Goal: Task Accomplishment & Management: Manage account settings

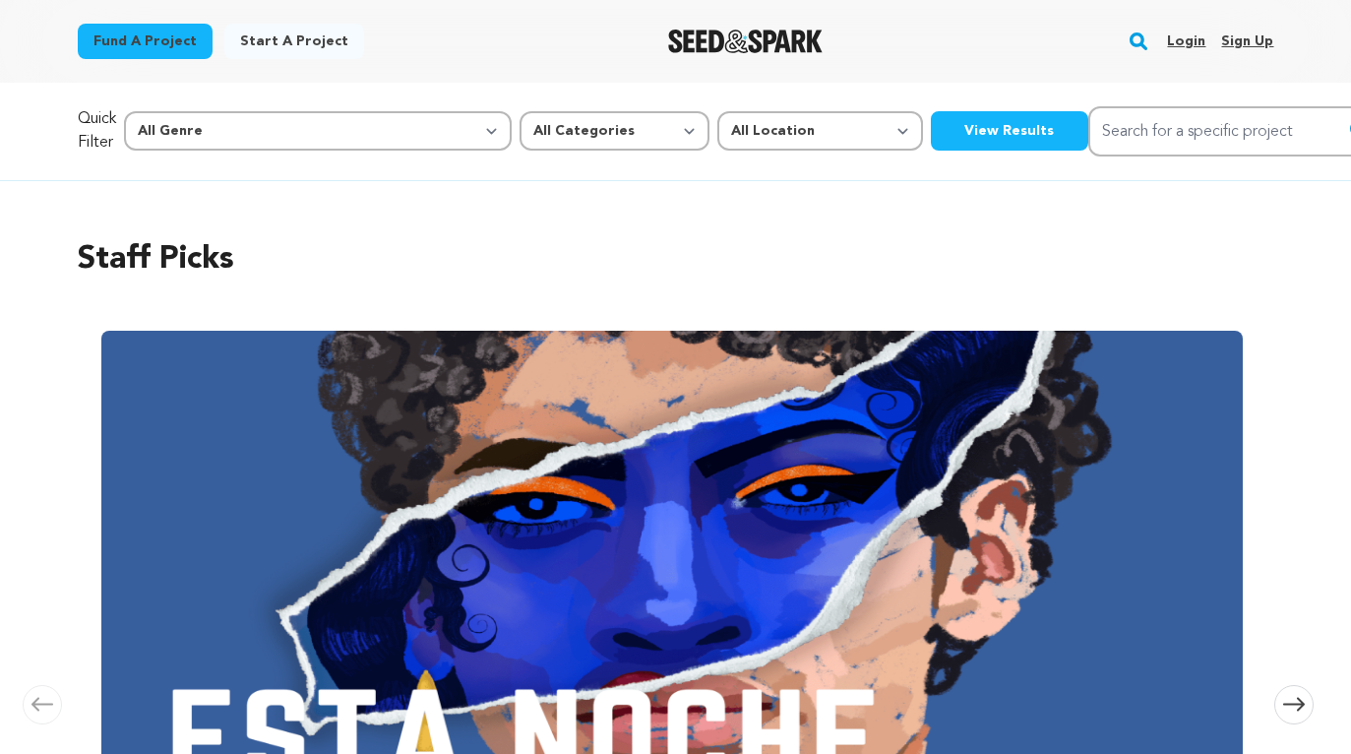
click at [1191, 36] on link "Login" at bounding box center [1186, 41] width 38 height 31
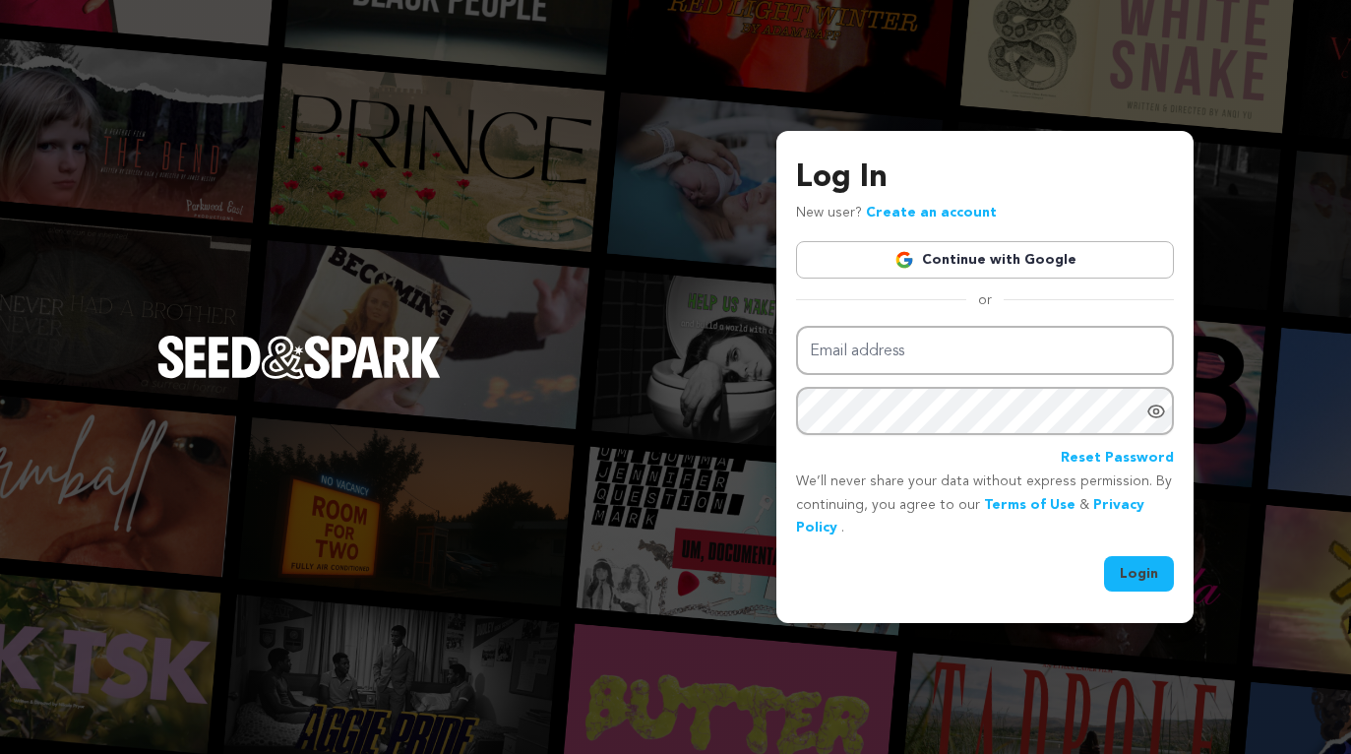
click at [938, 258] on link "Continue with Google" at bounding box center [985, 259] width 378 height 37
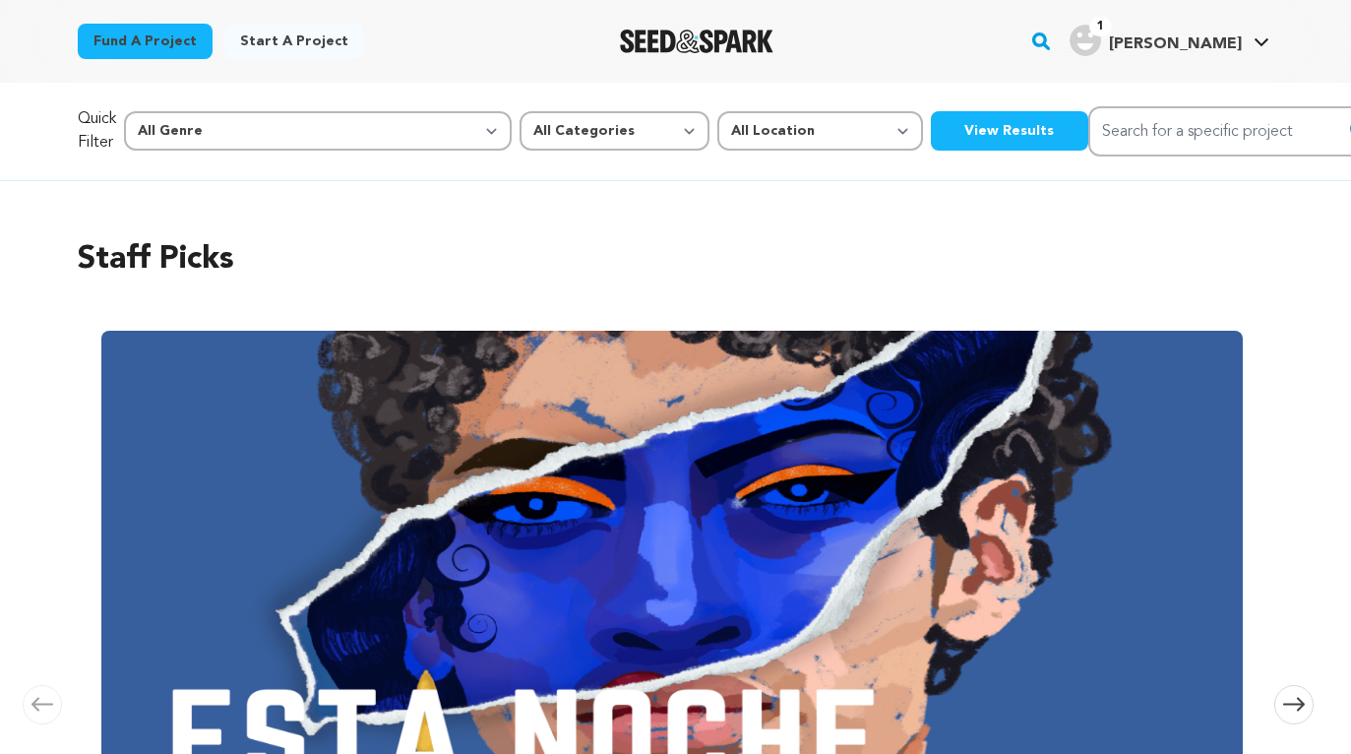
click at [819, 203] on div "Staff Picks Carousel Skip to previous slide page Carousel ESTA NOCHE Ilayda Cet…" at bounding box center [676, 641] width 1196 height 889
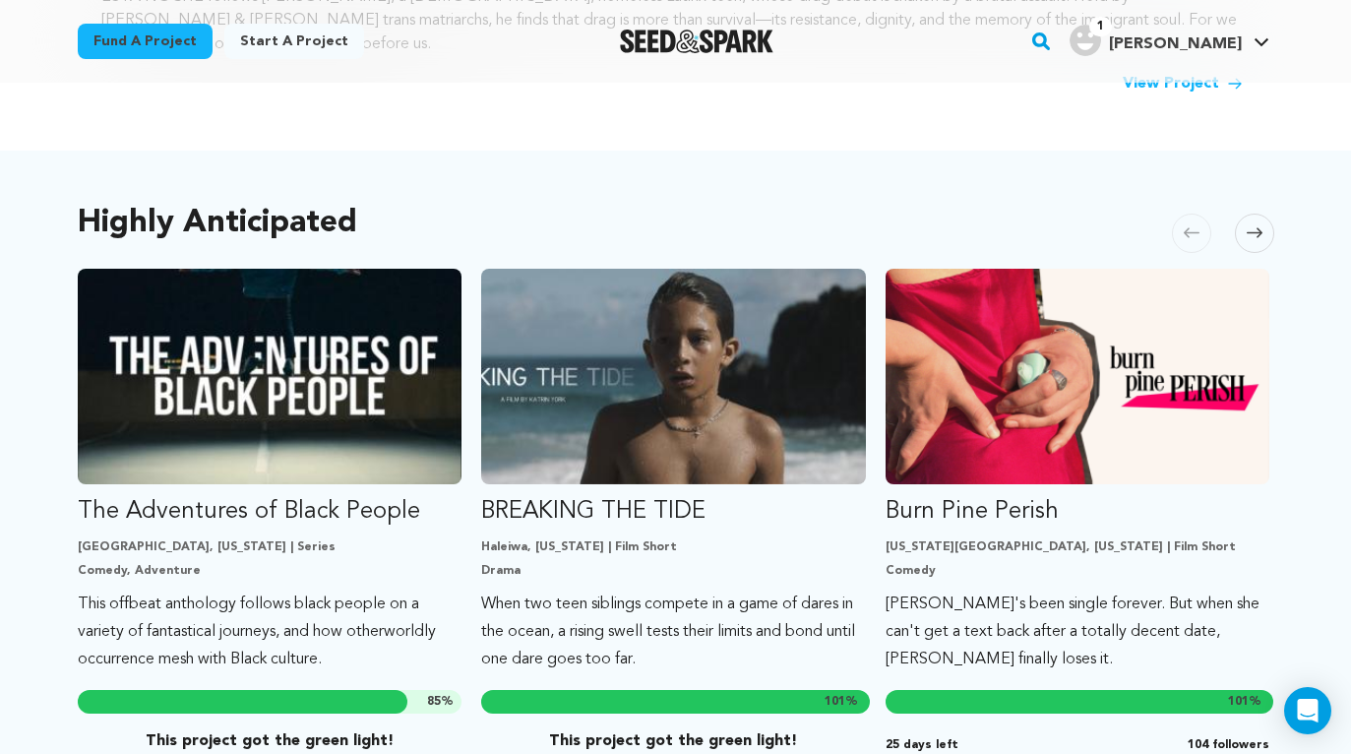
scroll to position [944, 0]
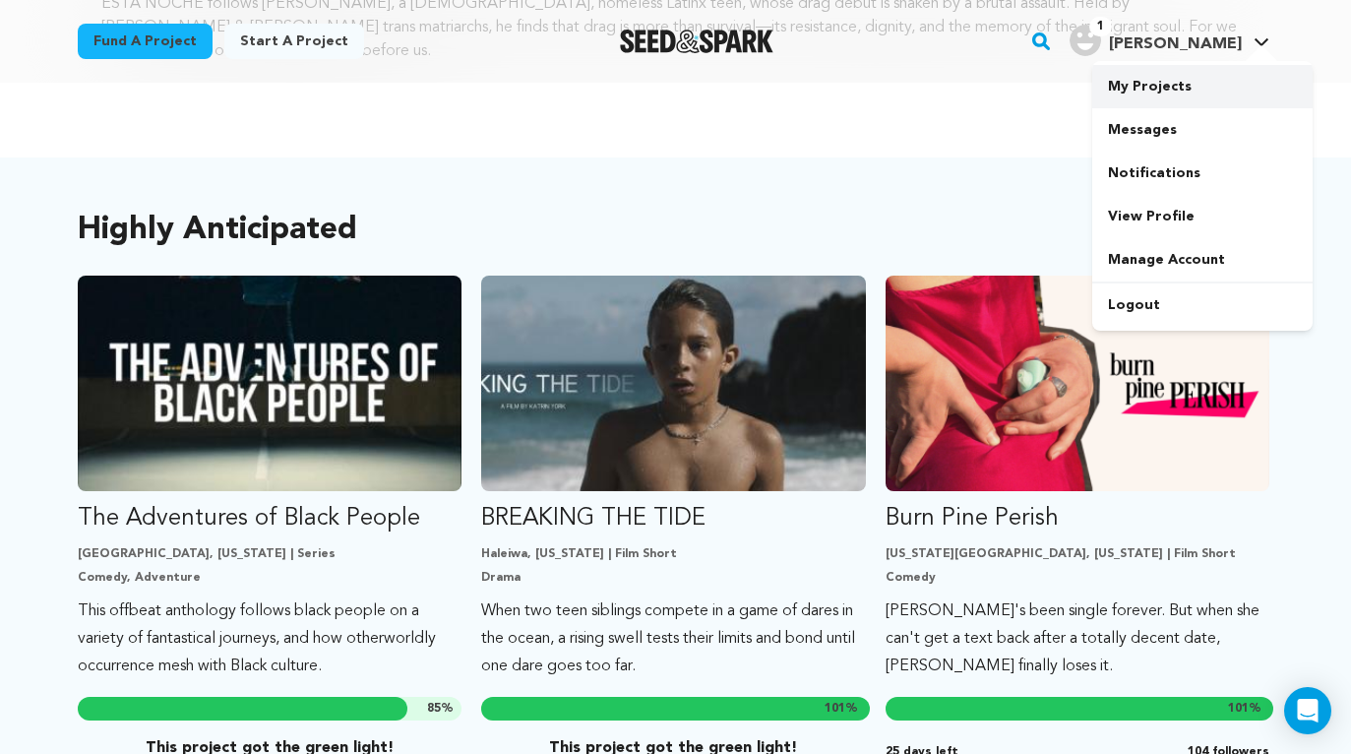
click at [1145, 84] on link "My Projects" at bounding box center [1202, 86] width 220 height 43
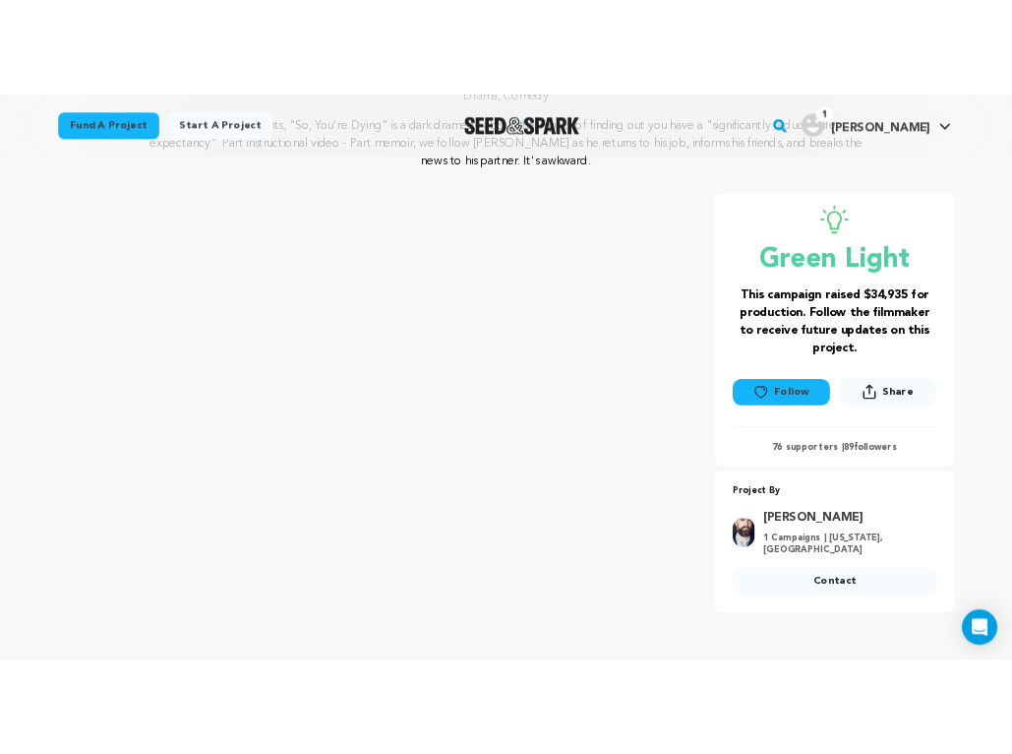
scroll to position [281, 0]
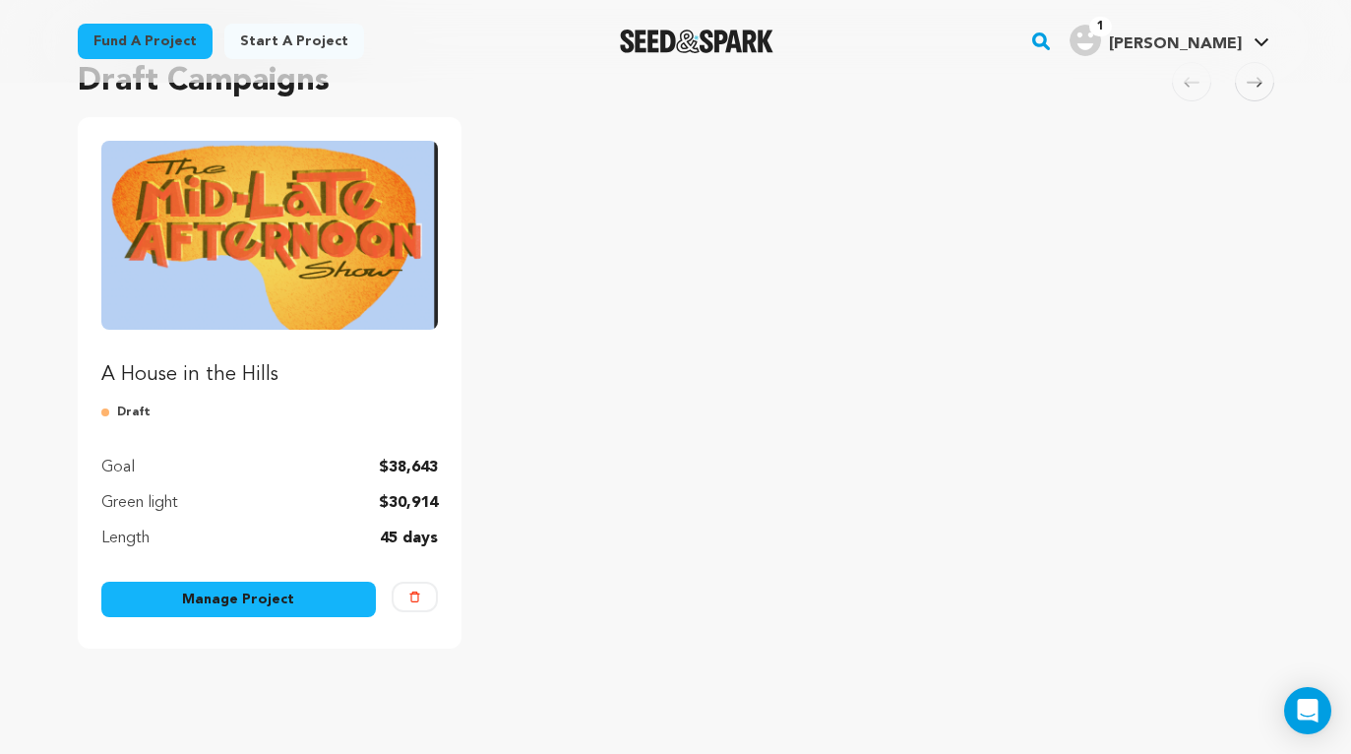
scroll to position [247, 0]
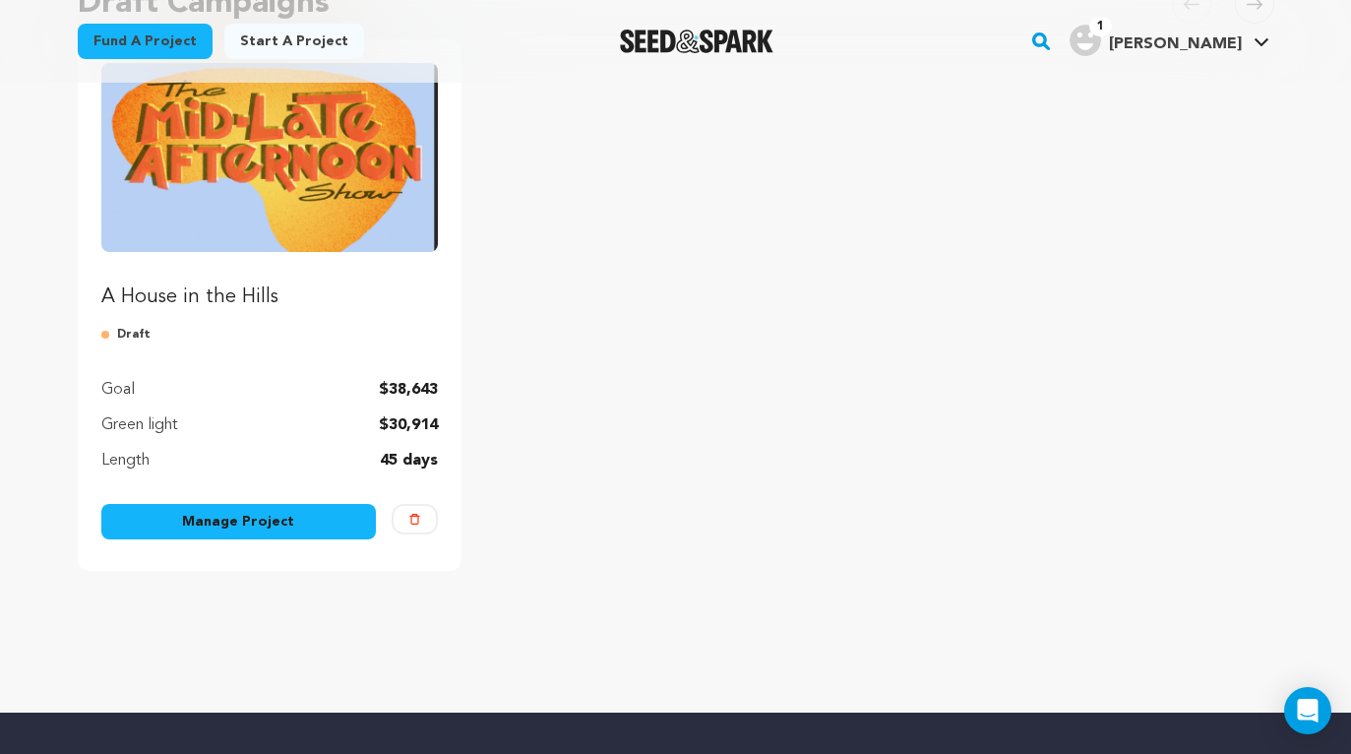
click at [230, 536] on link "Manage Project" at bounding box center [238, 521] width 275 height 35
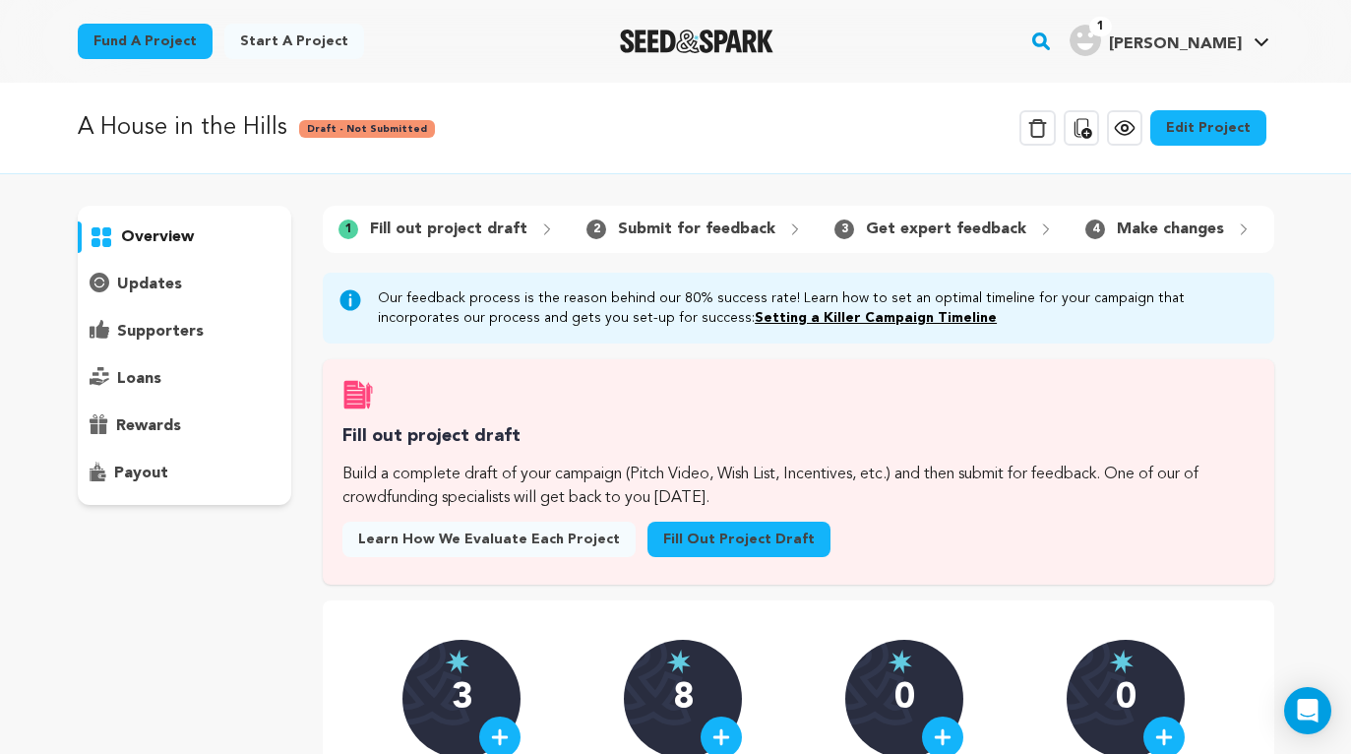
click at [1179, 135] on link "Edit Project" at bounding box center [1208, 127] width 116 height 35
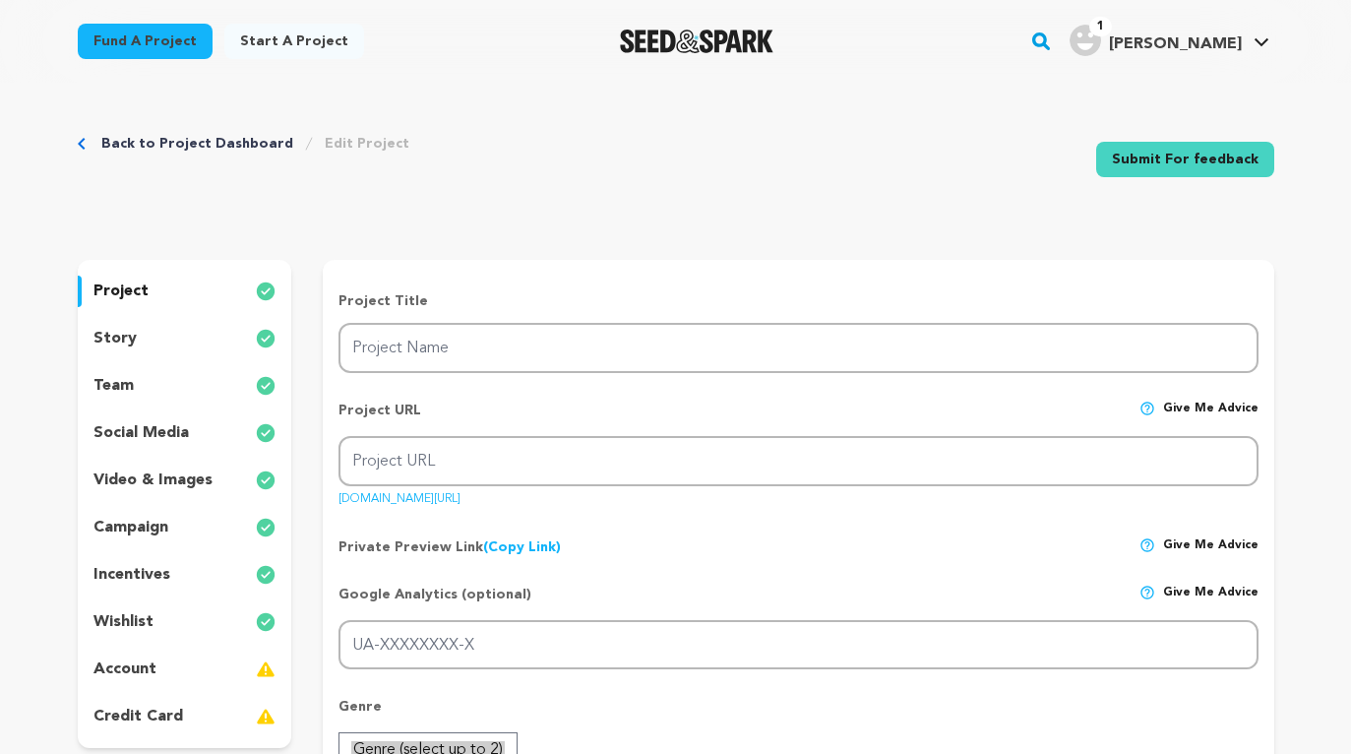
type input "A House in the Hills"
type input "a-house-in-the-hills"
type input "AN ABSURDIST COMEDY THILLER"
type textarea "At a Hollywood Hills dinner party where no one else shows, a man’s awkward even…"
type textarea "Your pledge fuels unique indie filmmaking, amplifies the need for new and satir…"
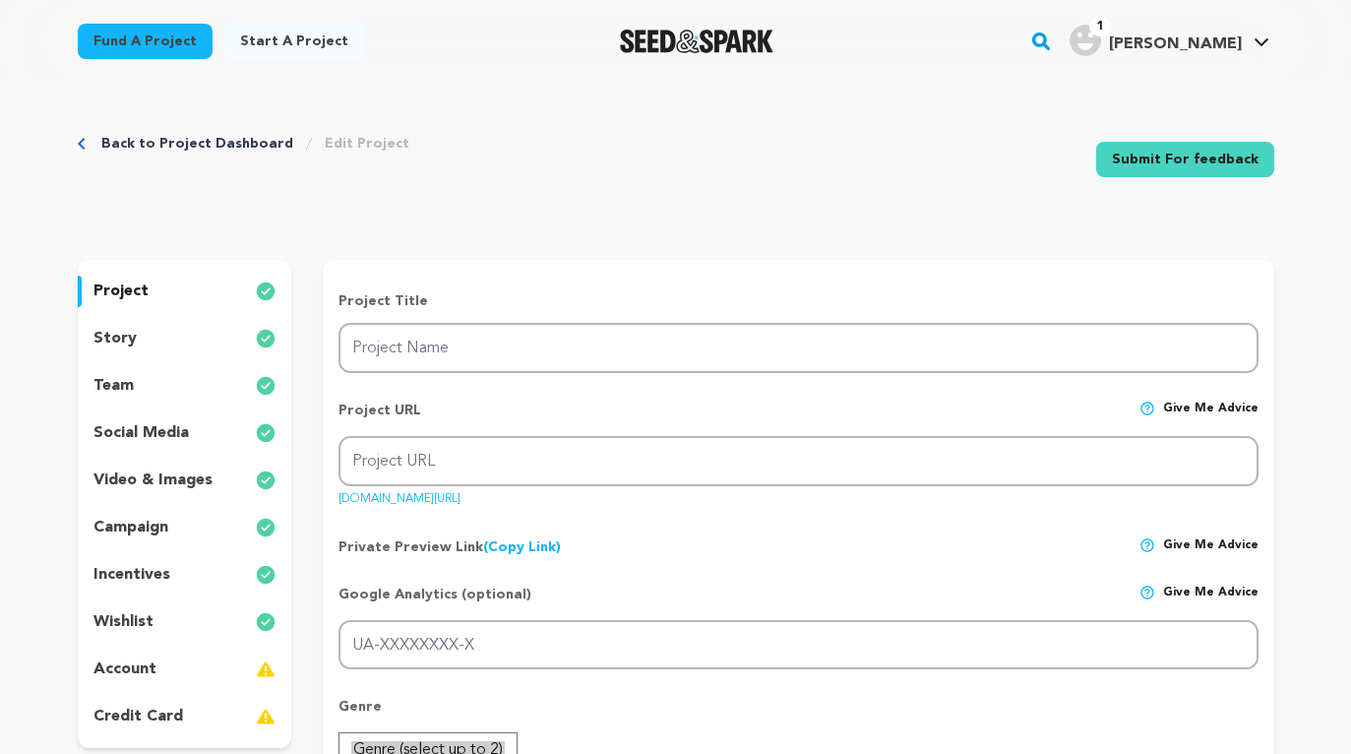
type textarea "We have the support of the Bob Baker Marionette theater."
radio input "true"
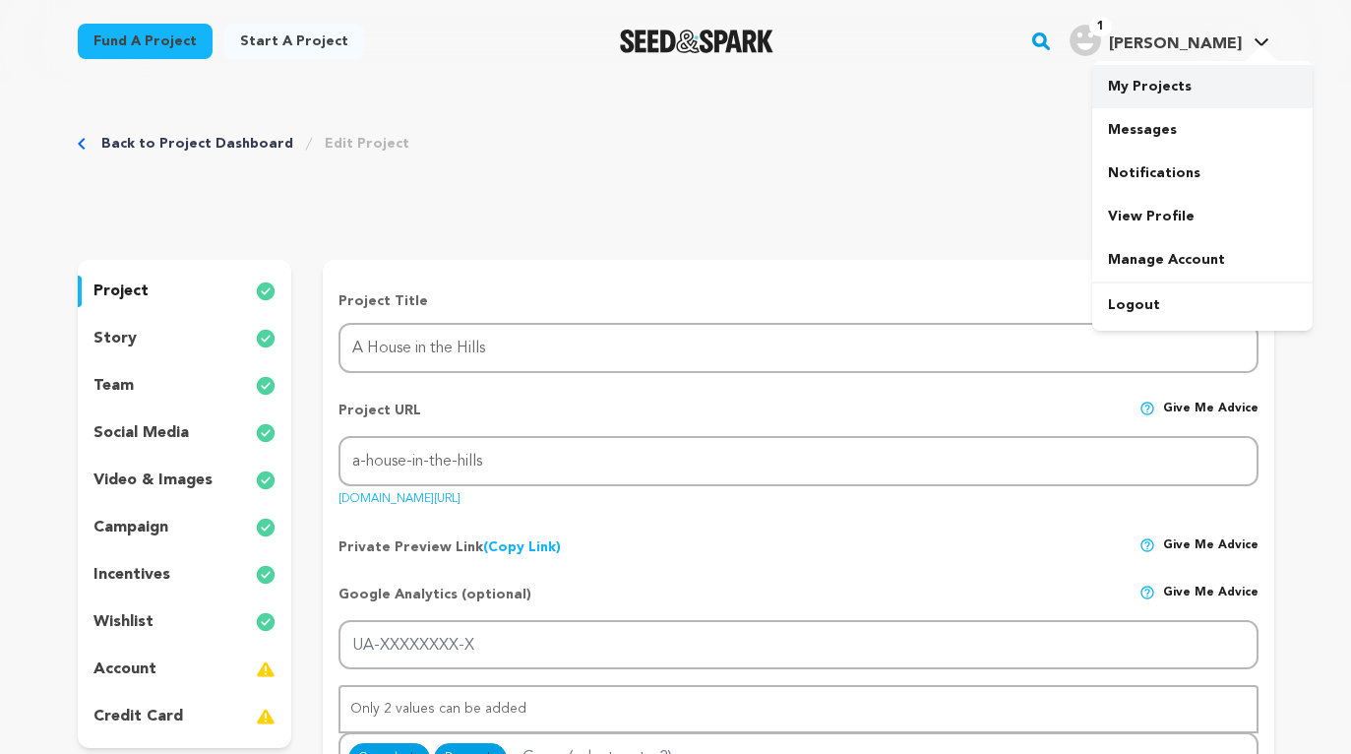
click at [1172, 78] on link "My Projects" at bounding box center [1202, 86] width 220 height 43
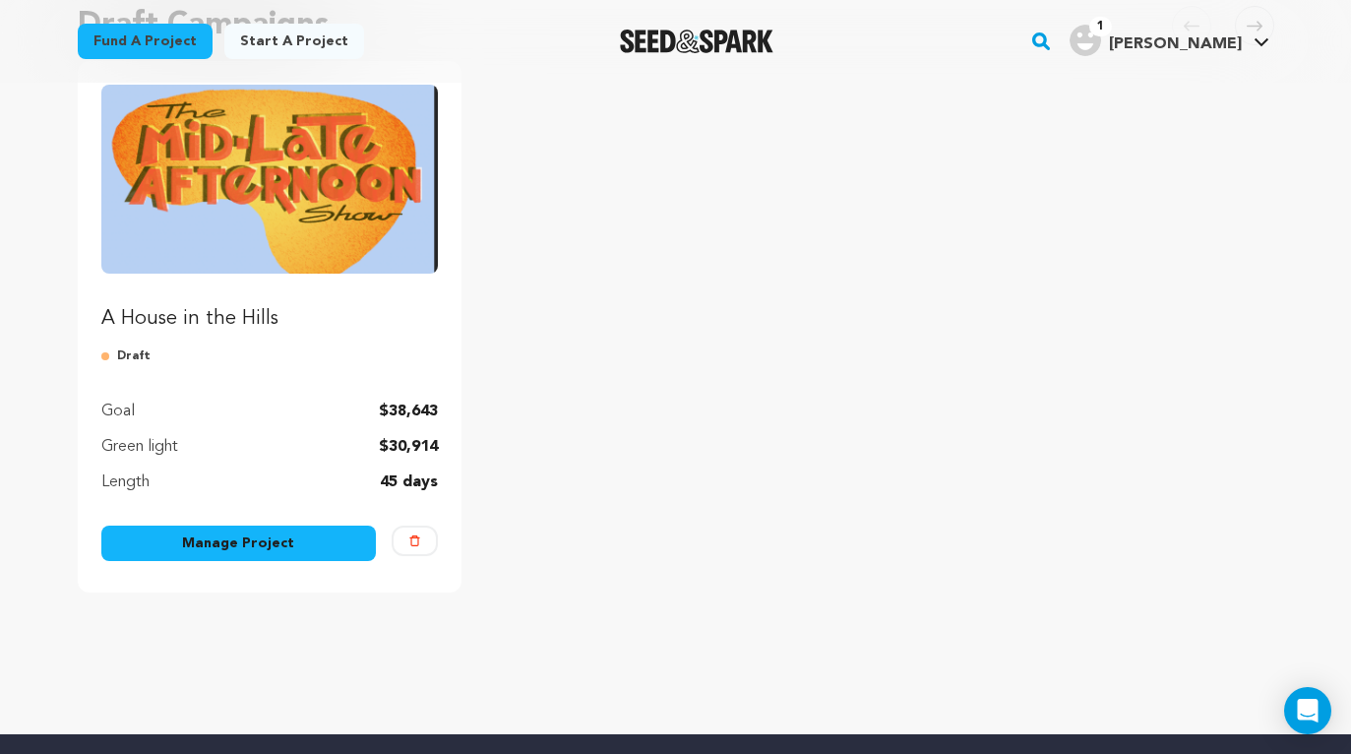
scroll to position [219, 0]
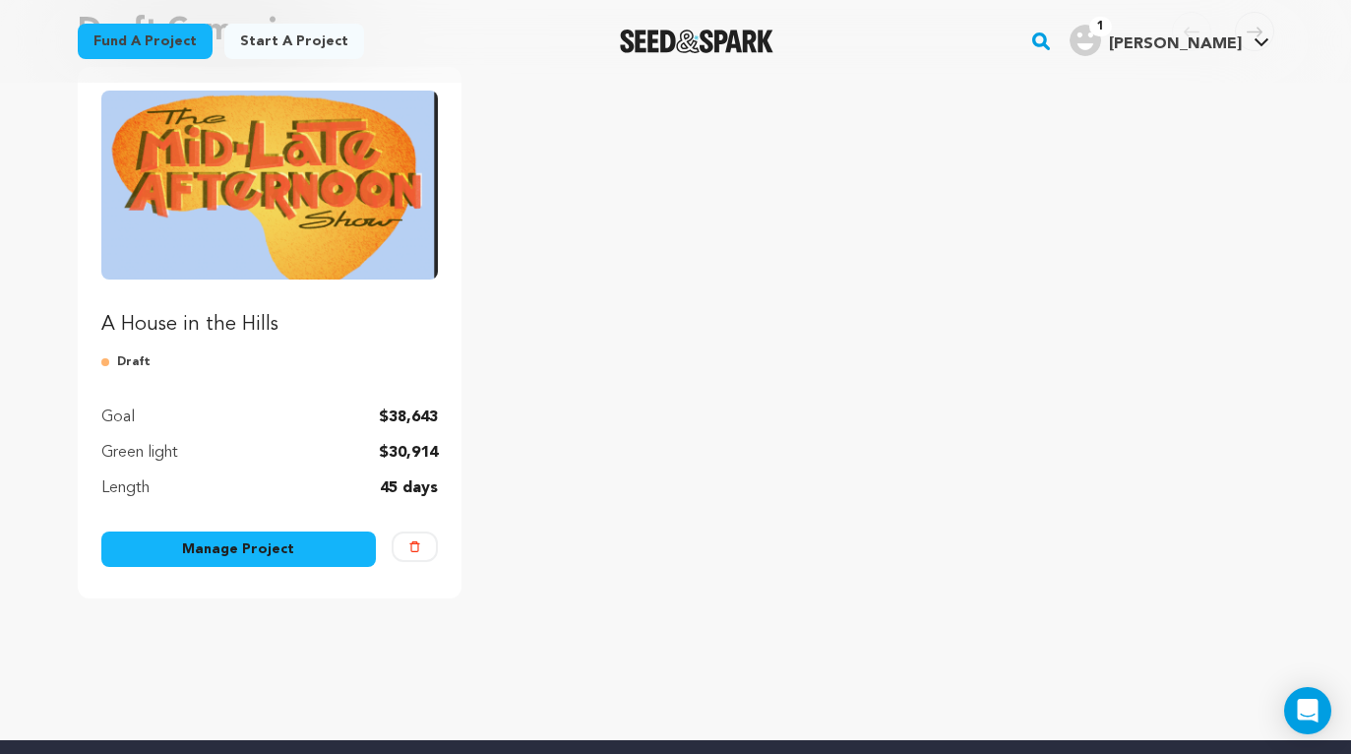
click at [301, 287] on link "A House in the Hills" at bounding box center [269, 215] width 337 height 248
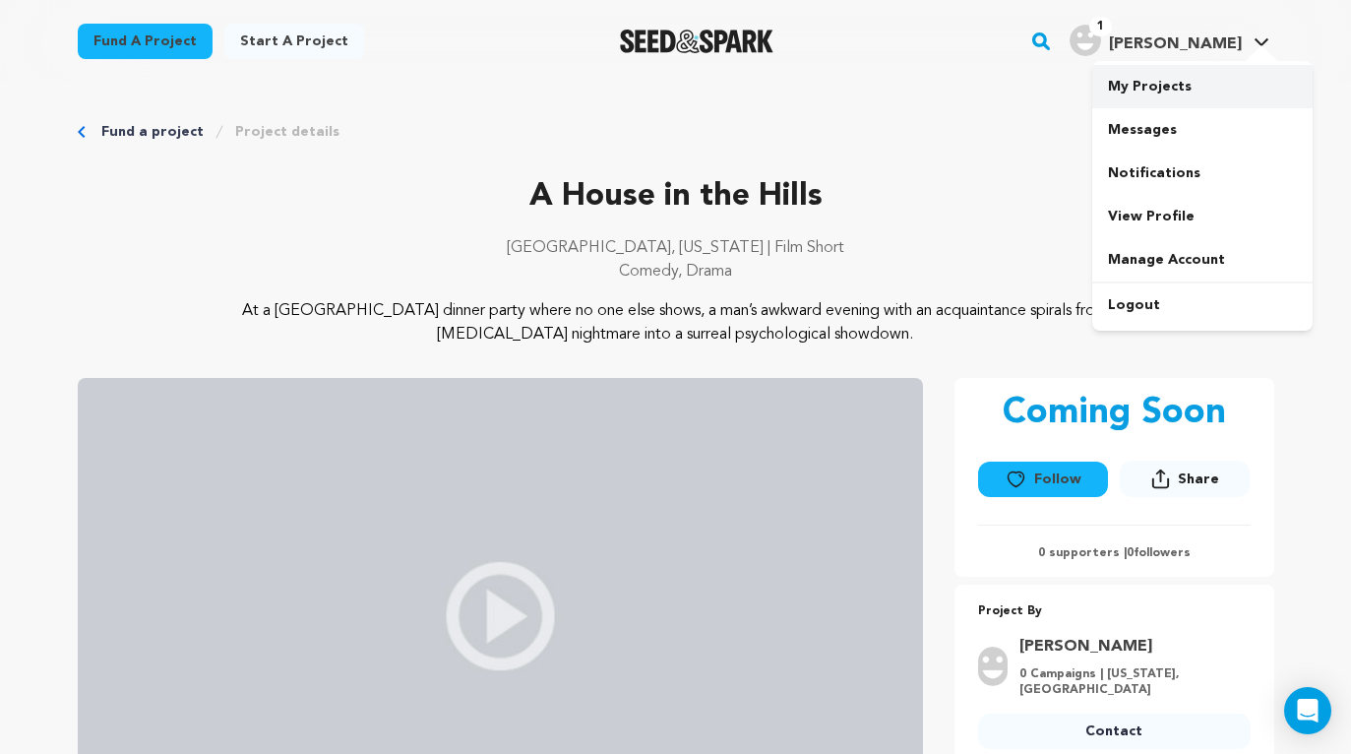
click at [1153, 95] on link "My Projects" at bounding box center [1202, 86] width 220 height 43
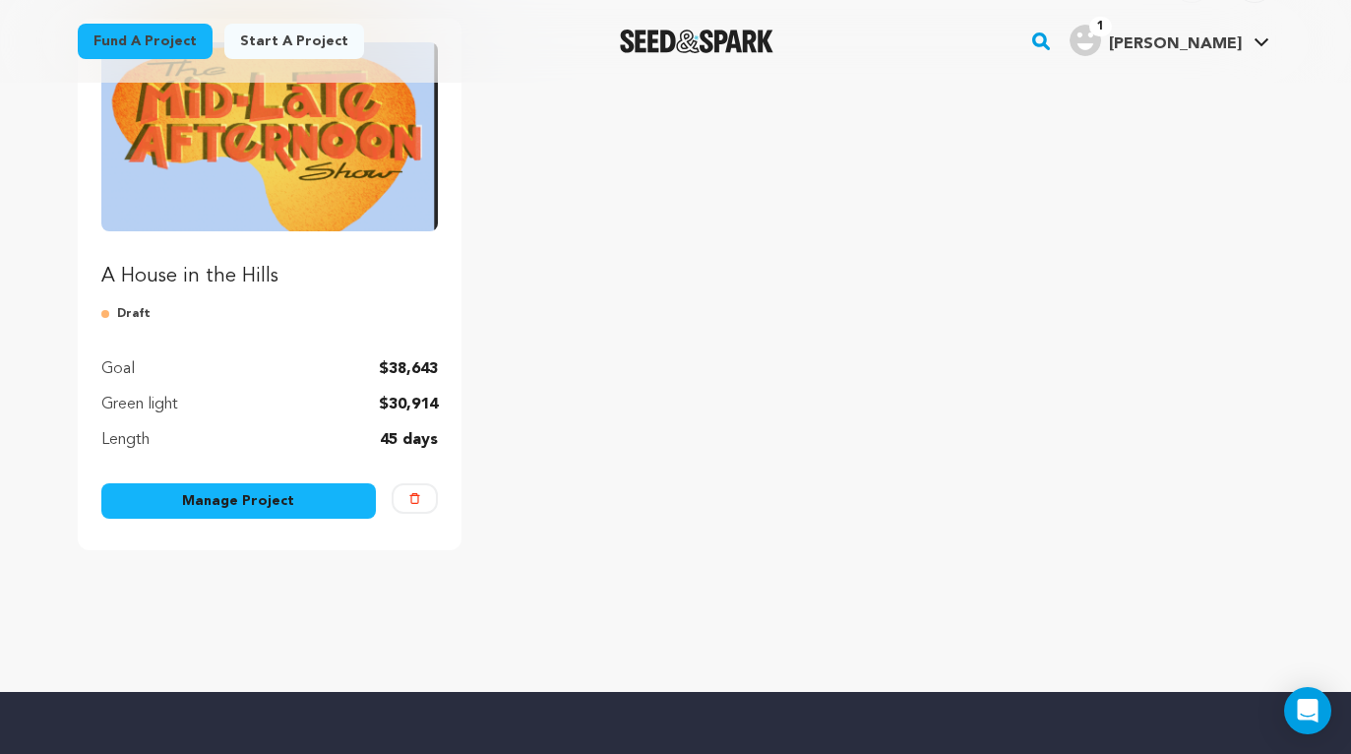
scroll to position [313, 0]
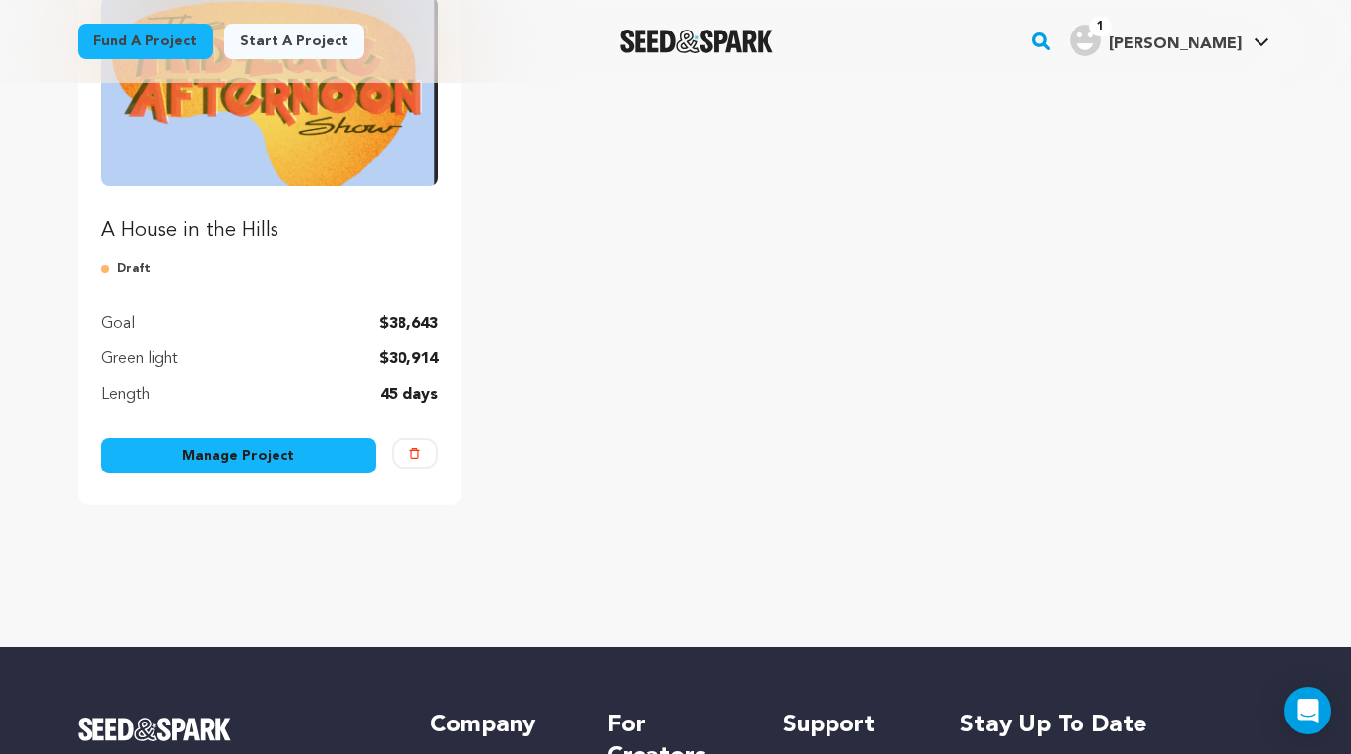
click at [207, 460] on link "Manage Project" at bounding box center [238, 455] width 275 height 35
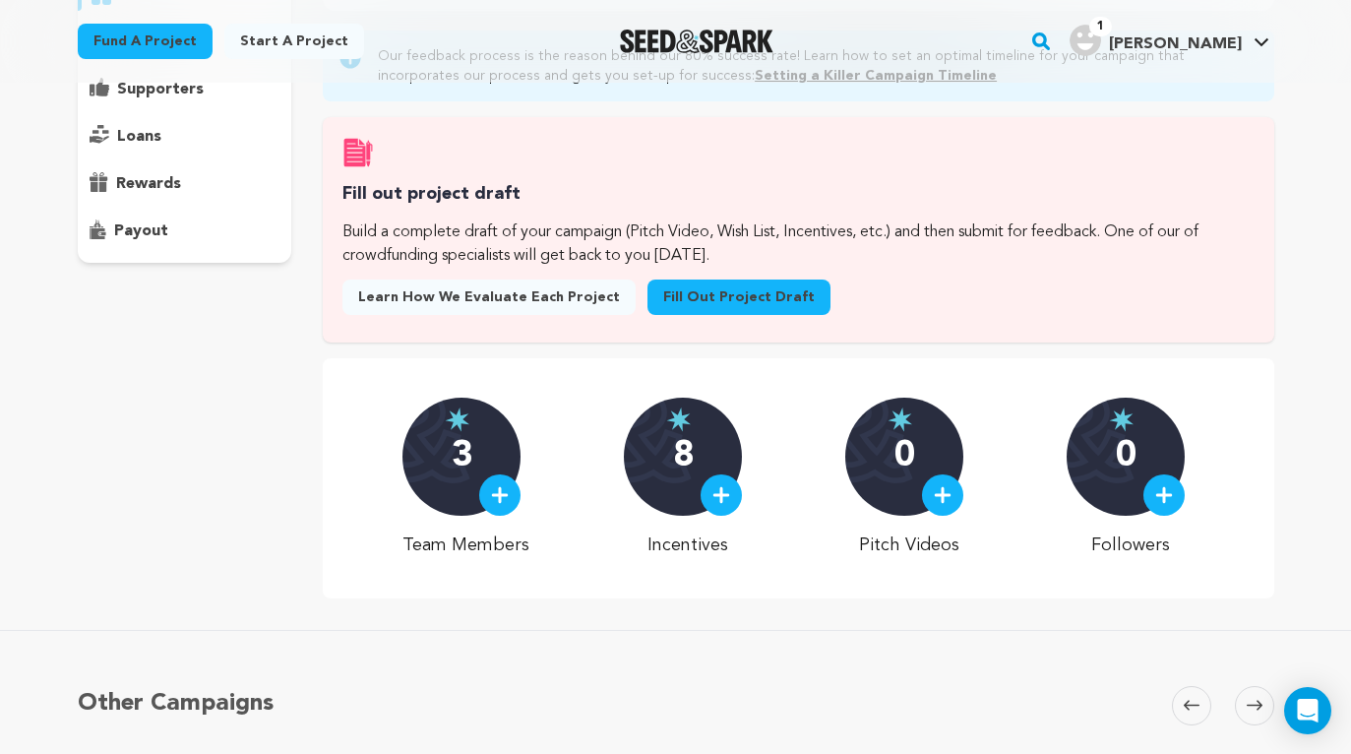
scroll to position [179, 0]
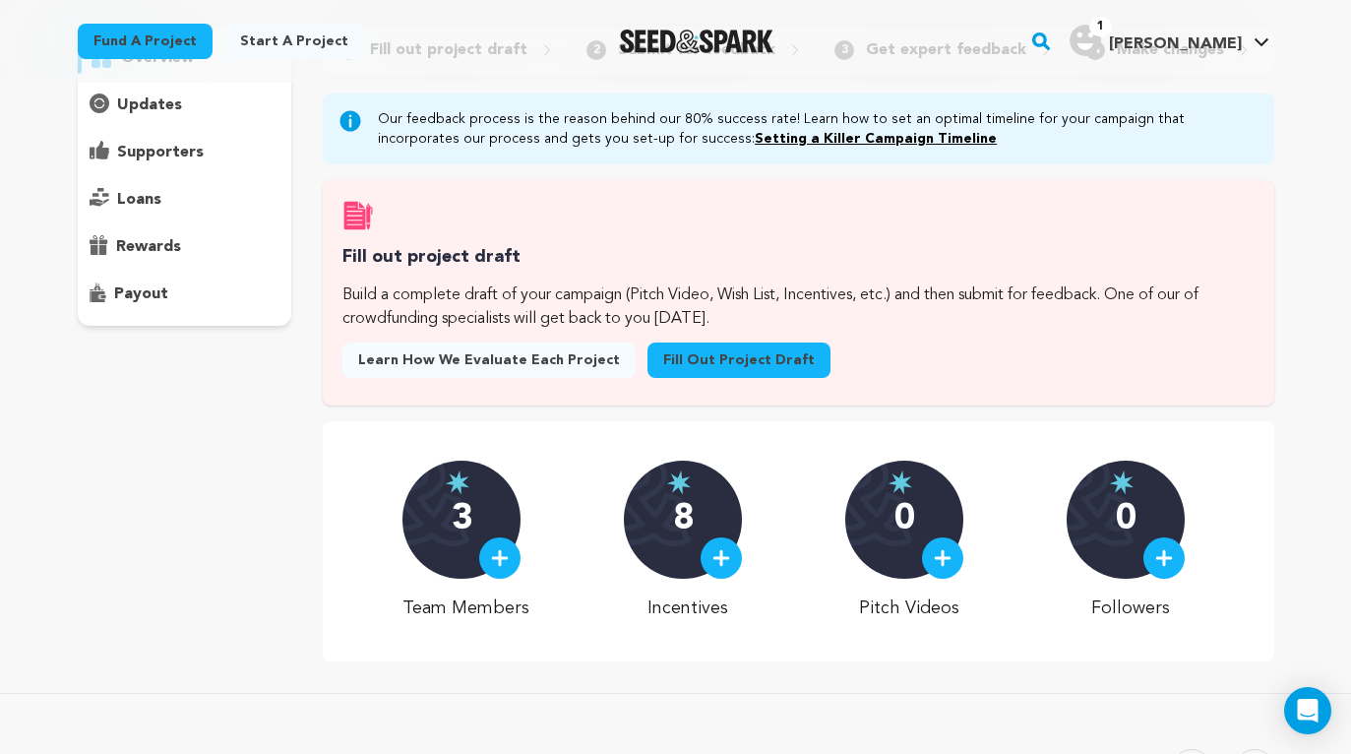
click at [472, 524] on p "3" at bounding box center [462, 519] width 21 height 39
click at [509, 557] on img at bounding box center [500, 558] width 18 height 18
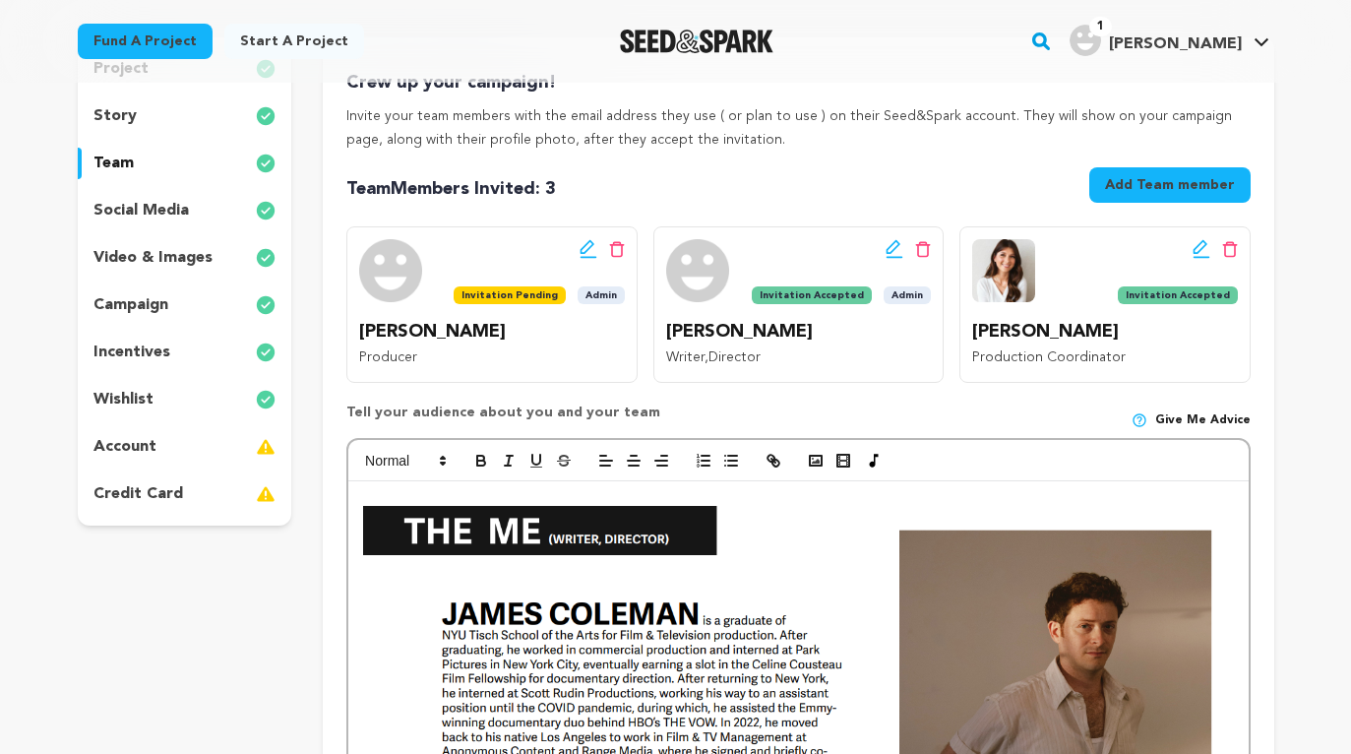
scroll to position [249, 0]
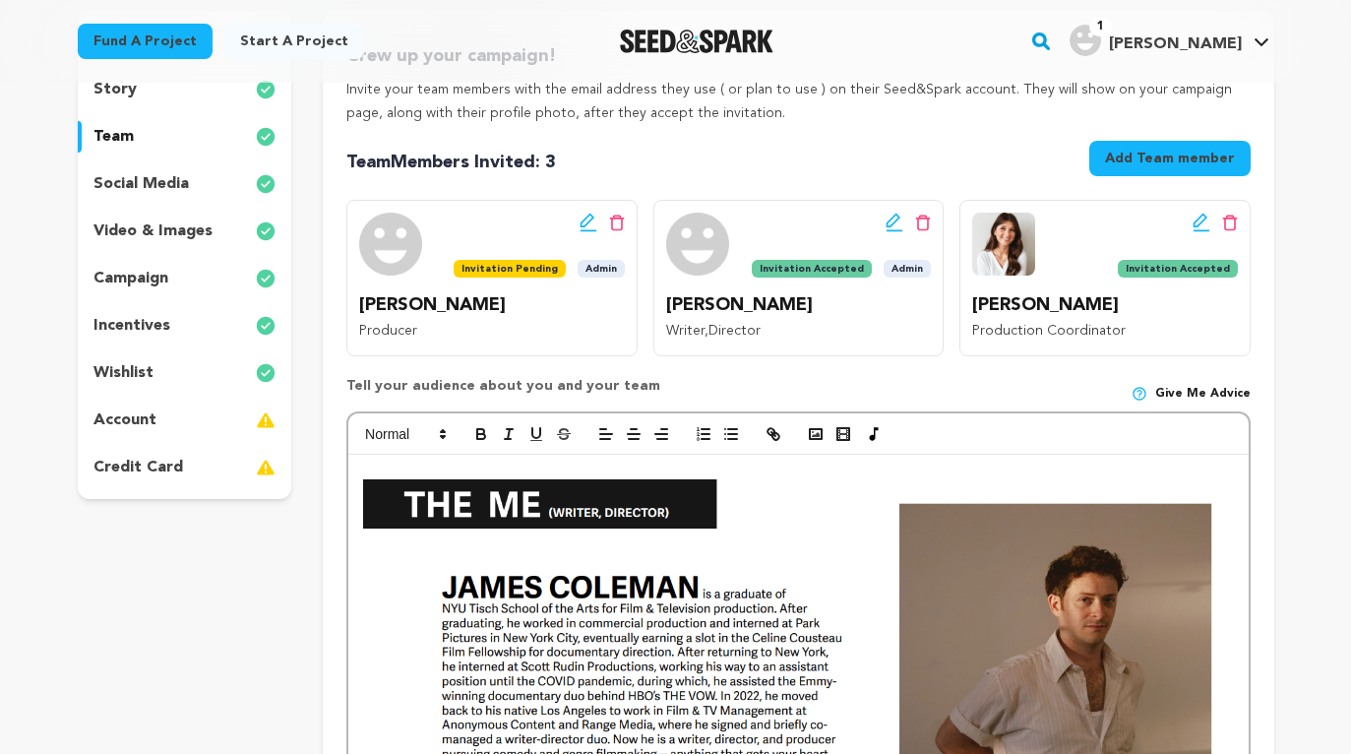
click at [1194, 228] on icon at bounding box center [1201, 223] width 18 height 20
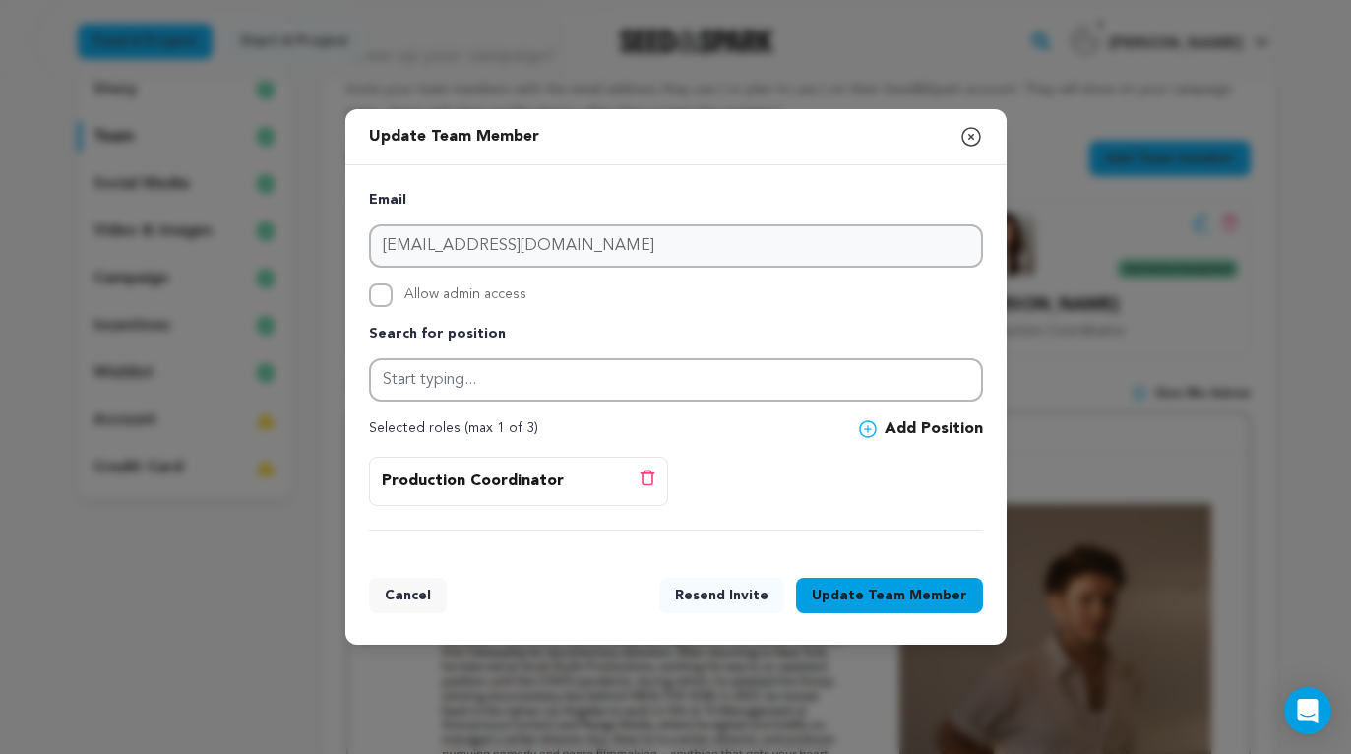
click at [718, 594] on button "Resend Invite" at bounding box center [721, 595] width 125 height 35
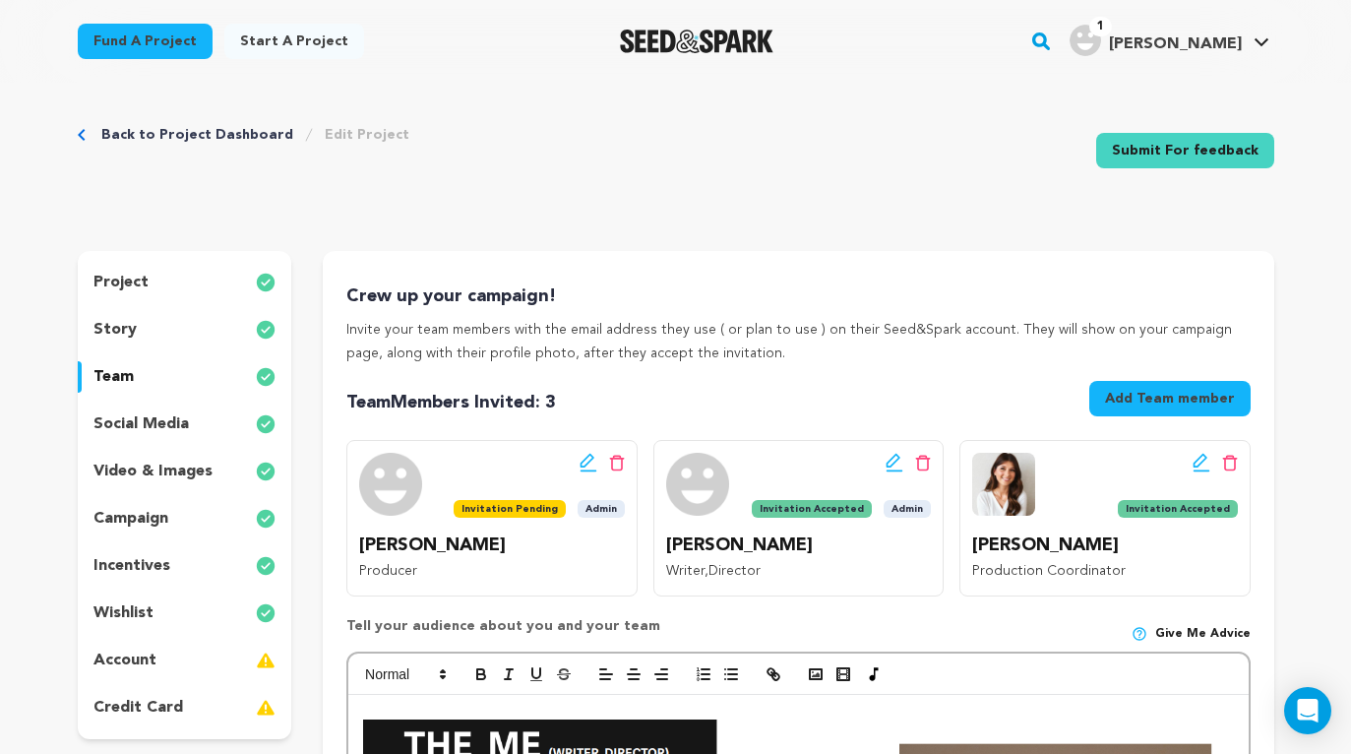
scroll to position [0, 0]
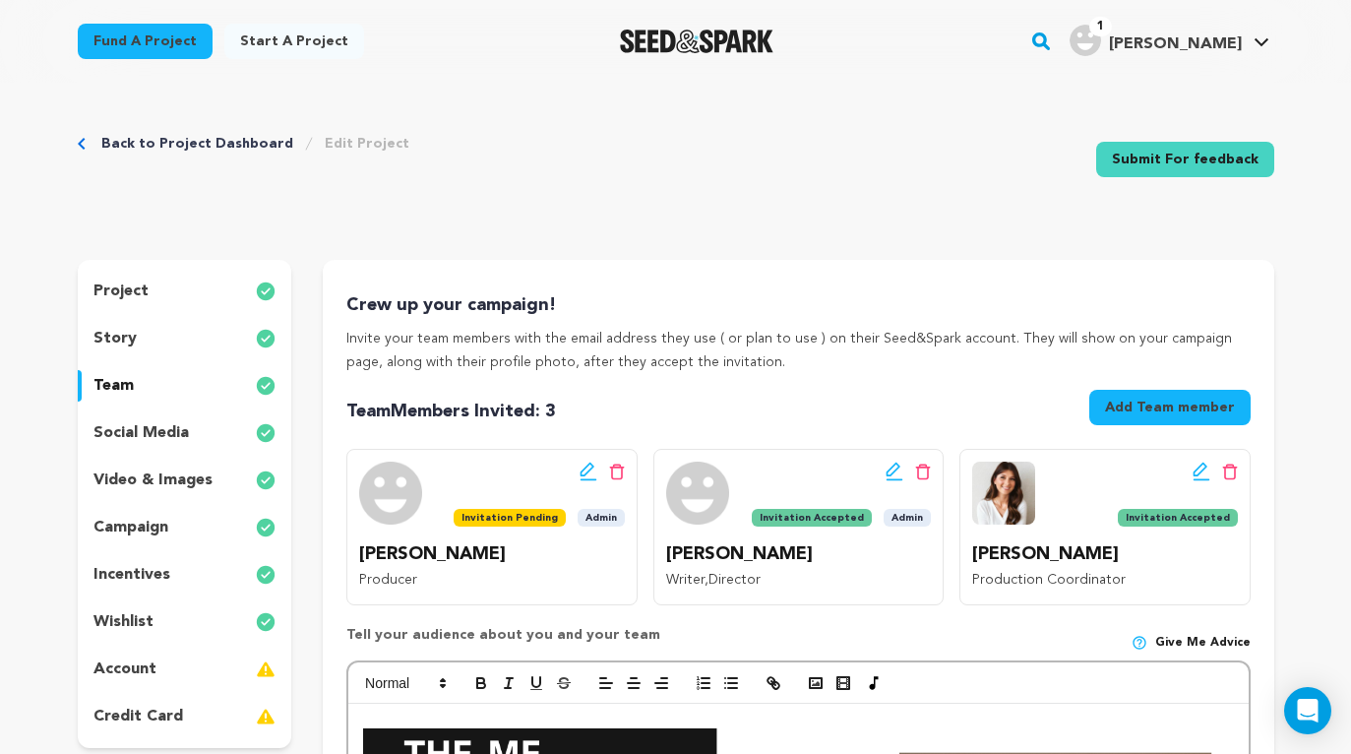
click at [143, 332] on div "story" at bounding box center [185, 338] width 214 height 31
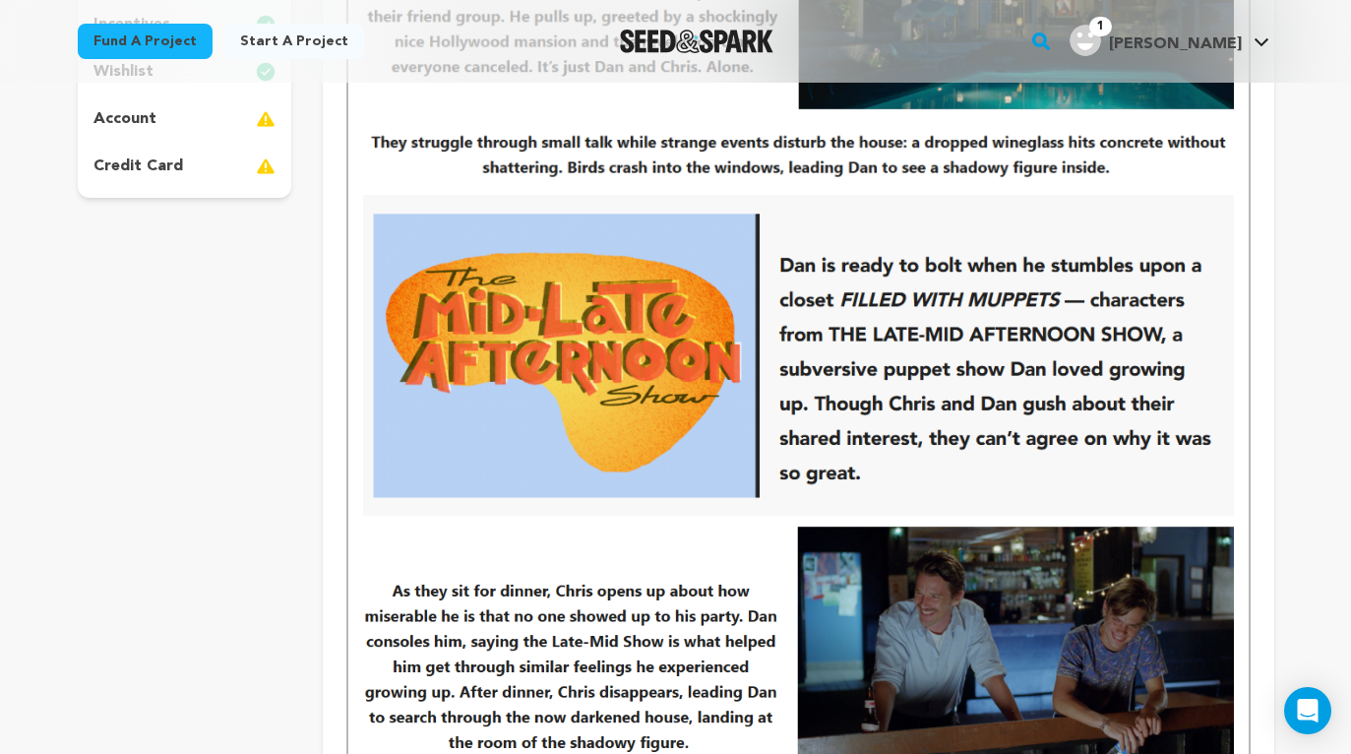
scroll to position [610, 0]
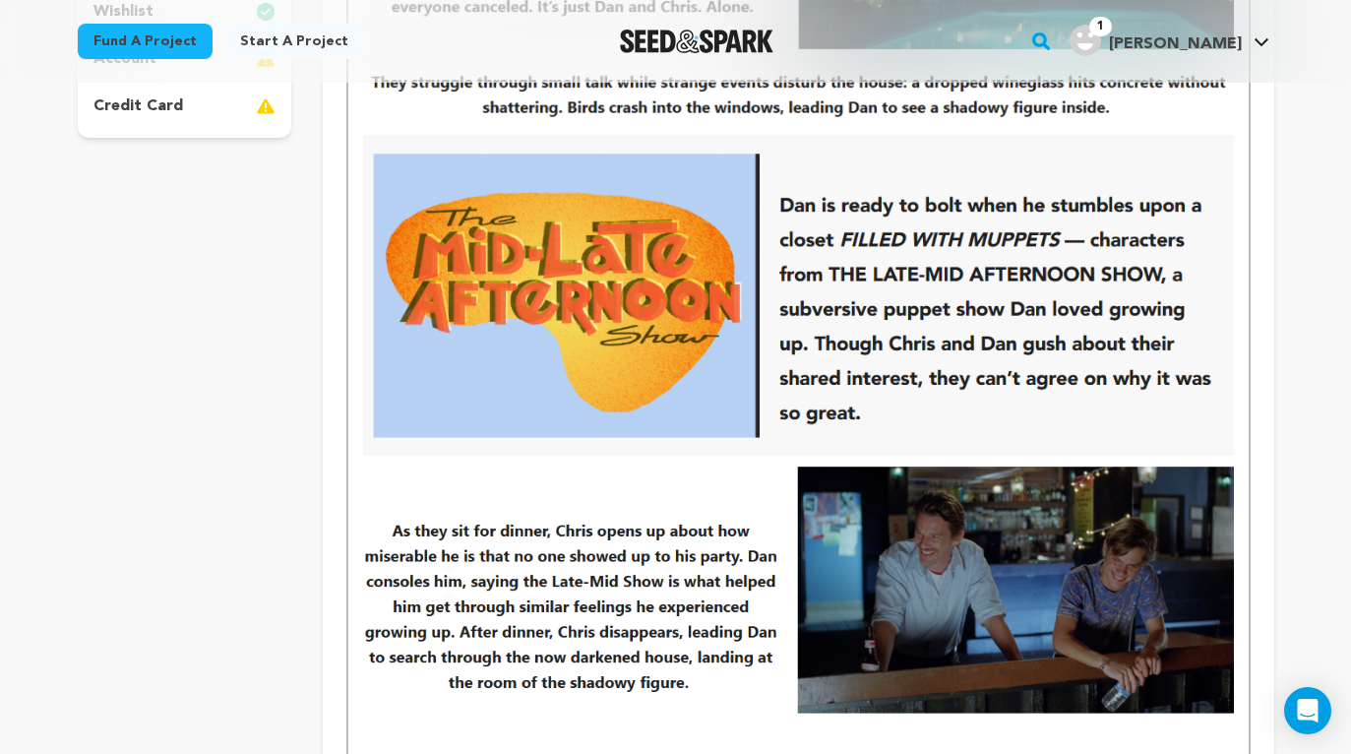
click at [856, 371] on img at bounding box center [798, 295] width 870 height 321
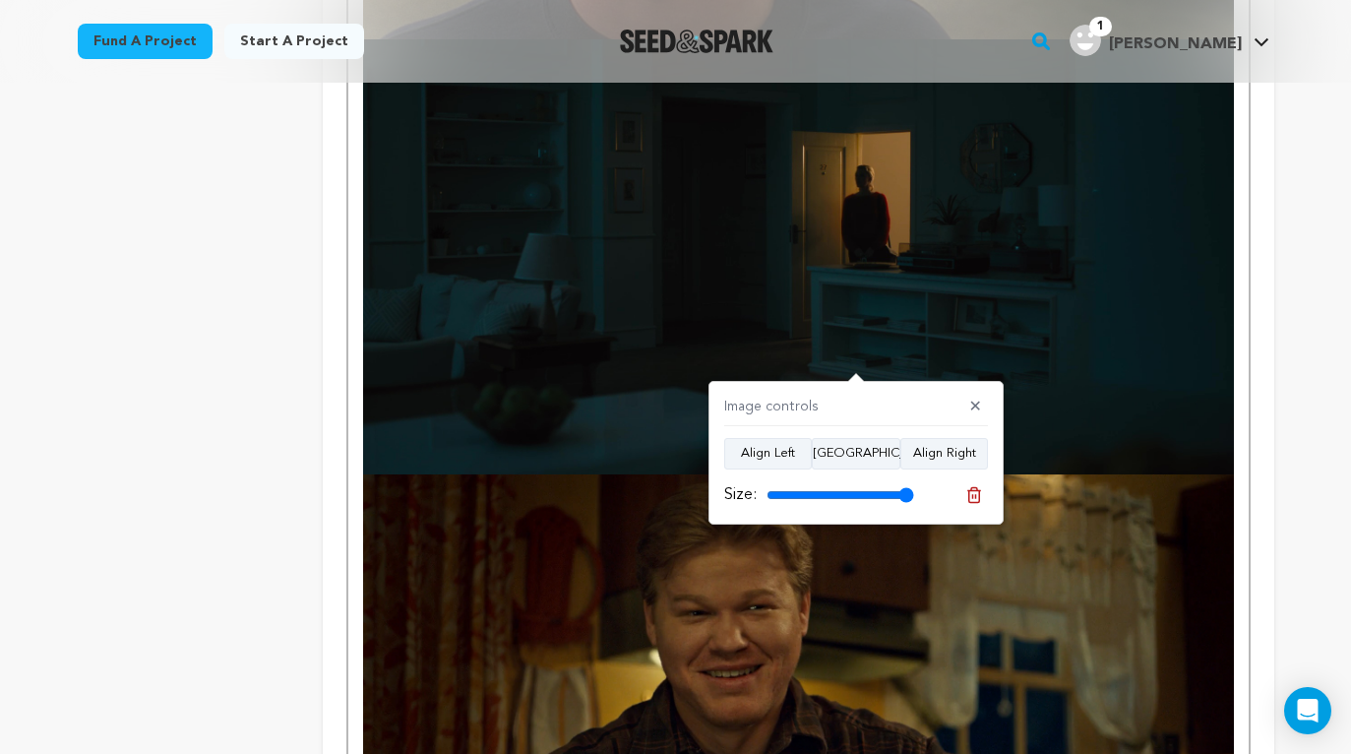
scroll to position [2427, 0]
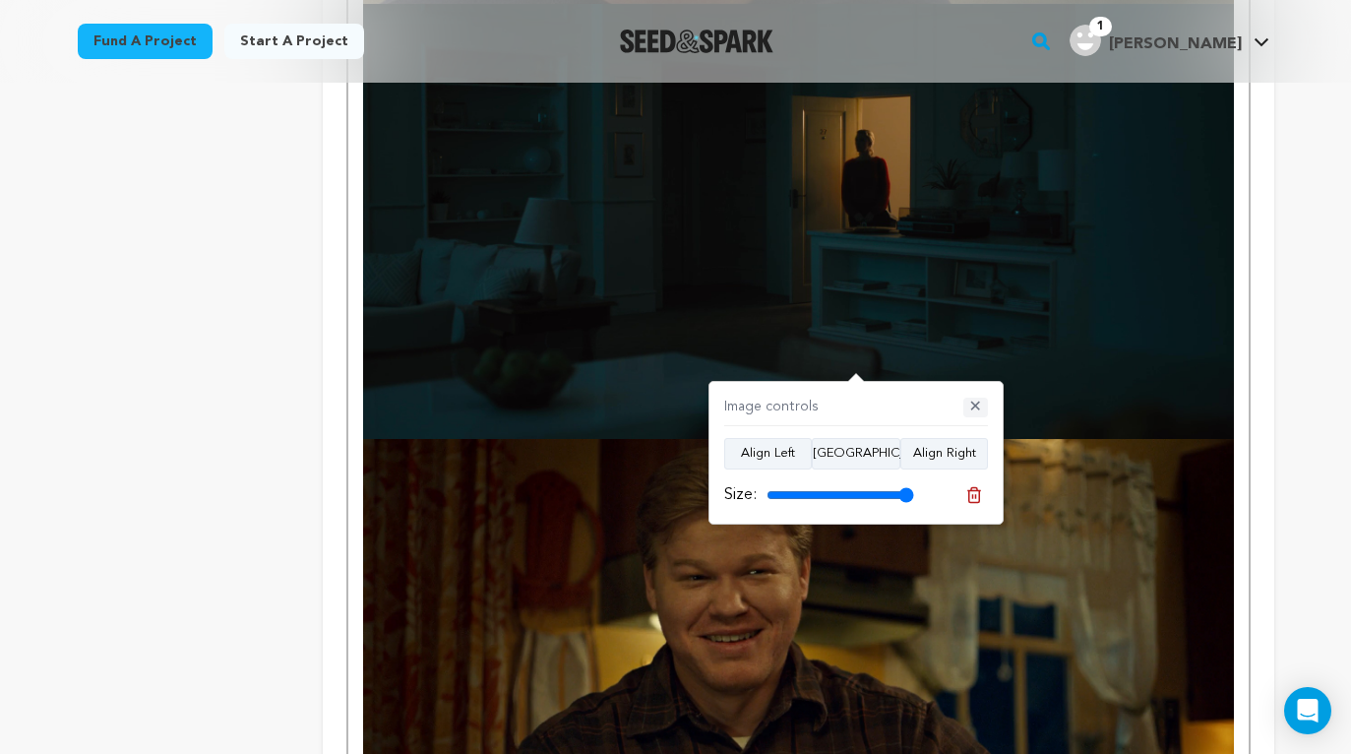
click at [980, 408] on button "✕" at bounding box center [975, 407] width 25 height 20
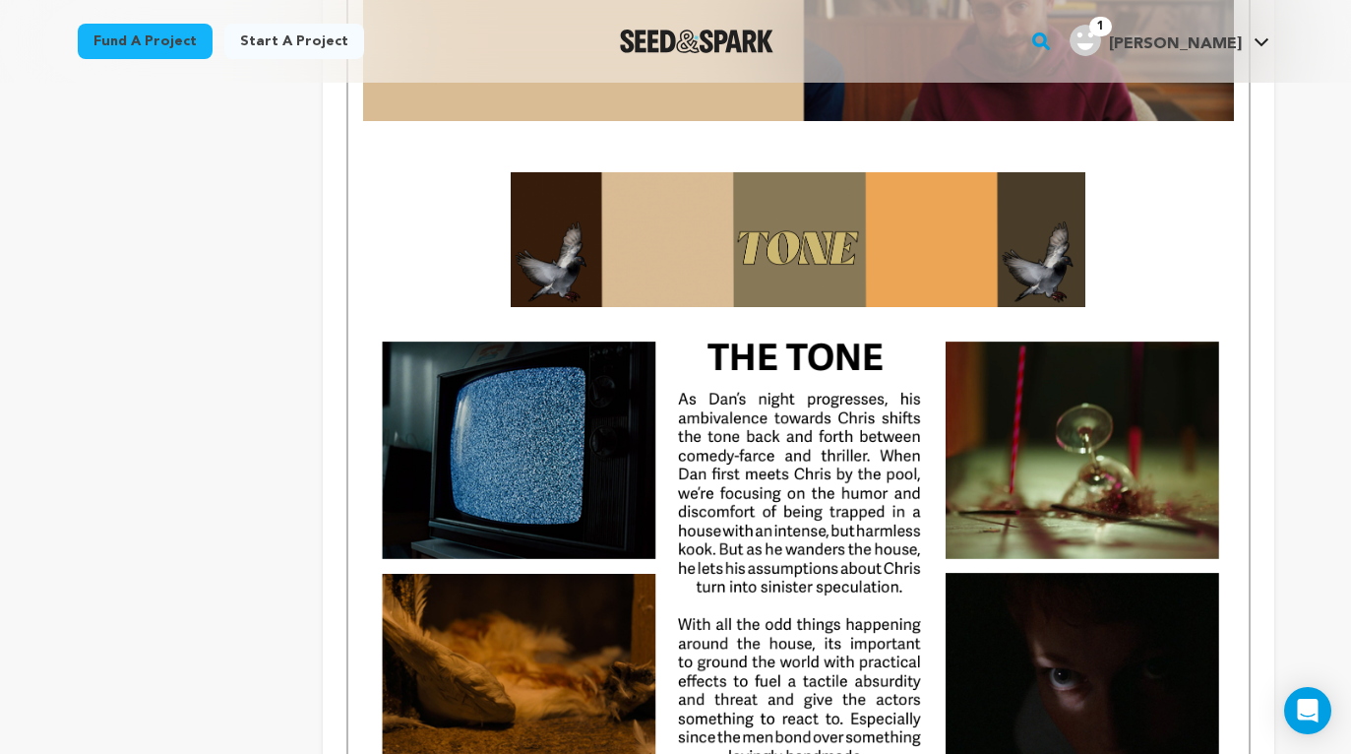
scroll to position [5117, 0]
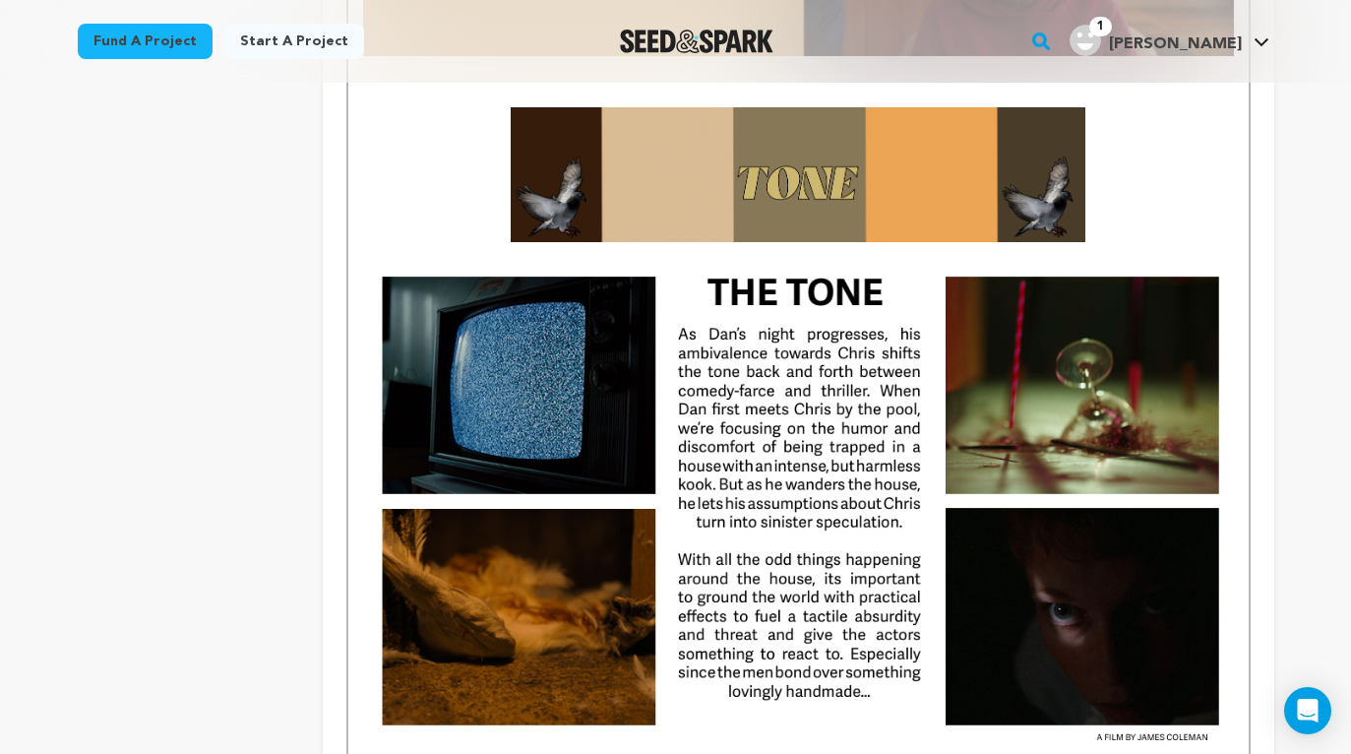
click at [750, 381] on img at bounding box center [798, 500] width 870 height 501
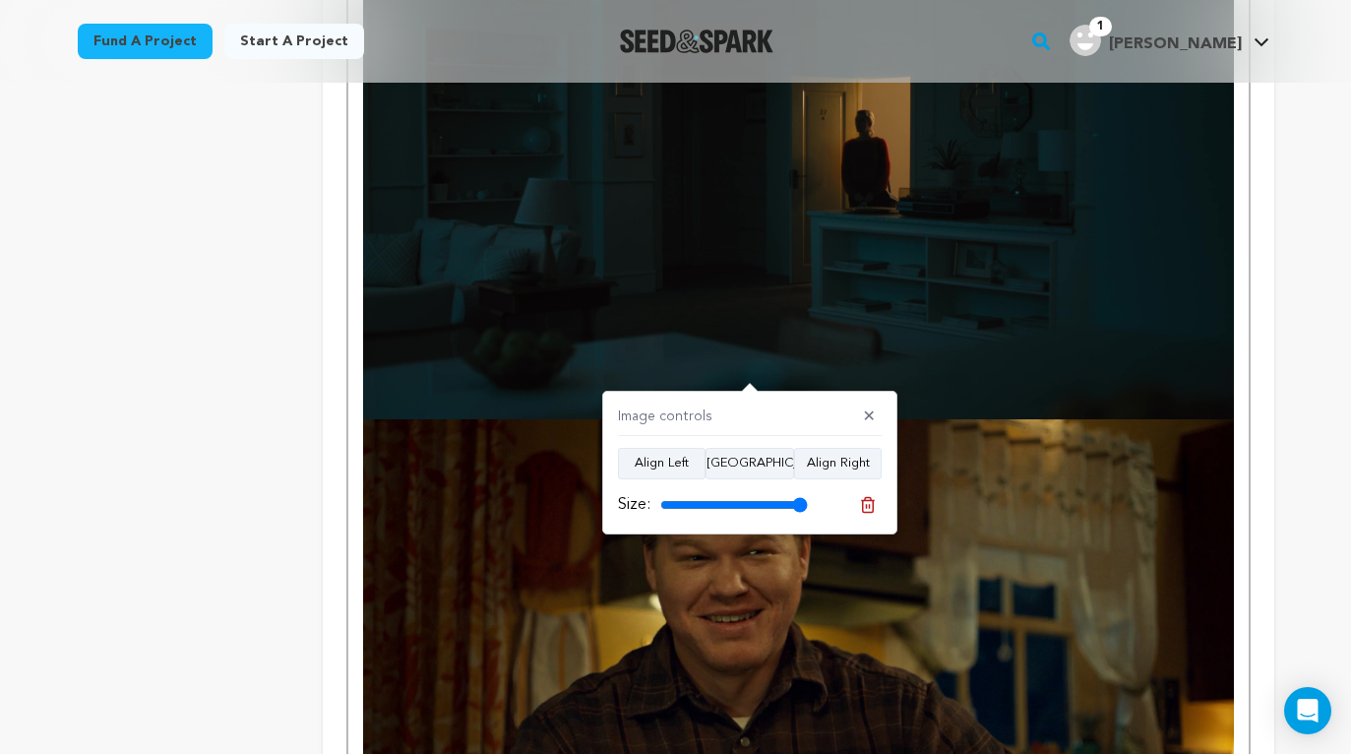
scroll to position [2407, 0]
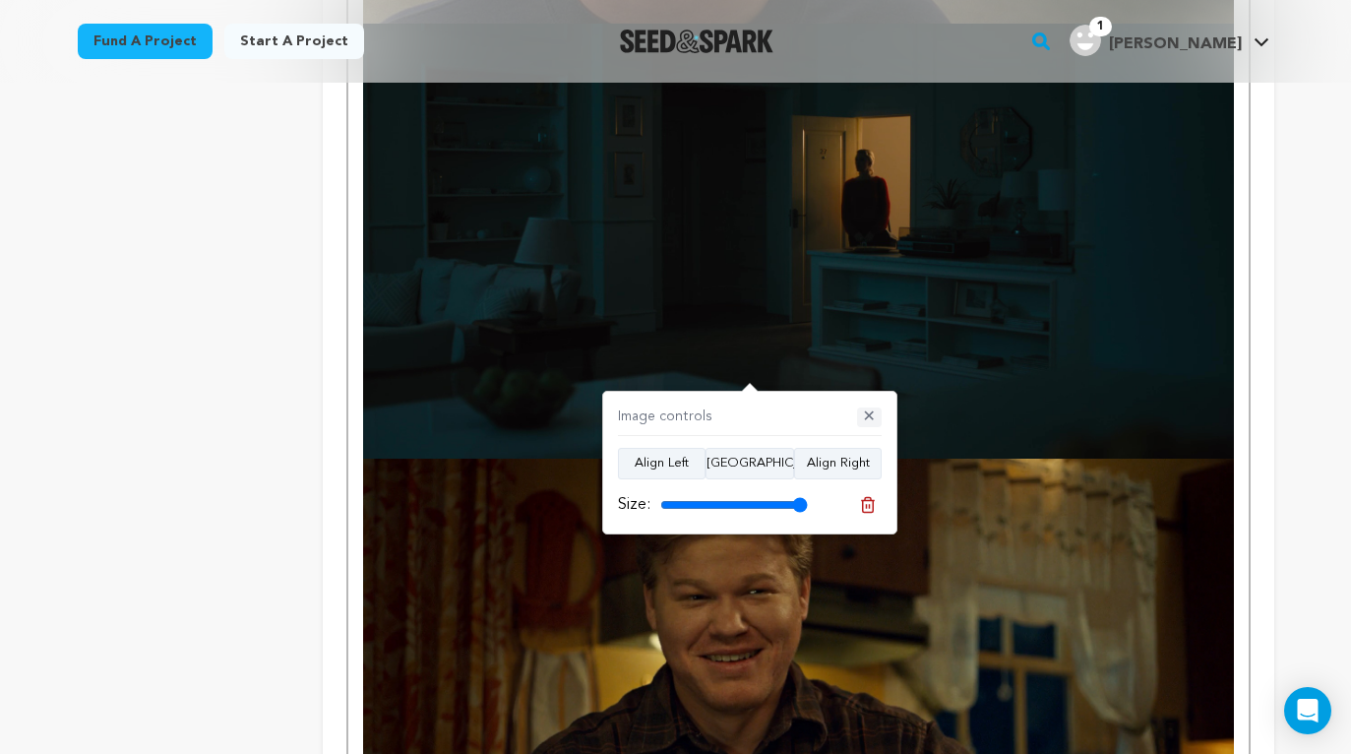
click at [876, 413] on button "✕" at bounding box center [869, 417] width 25 height 20
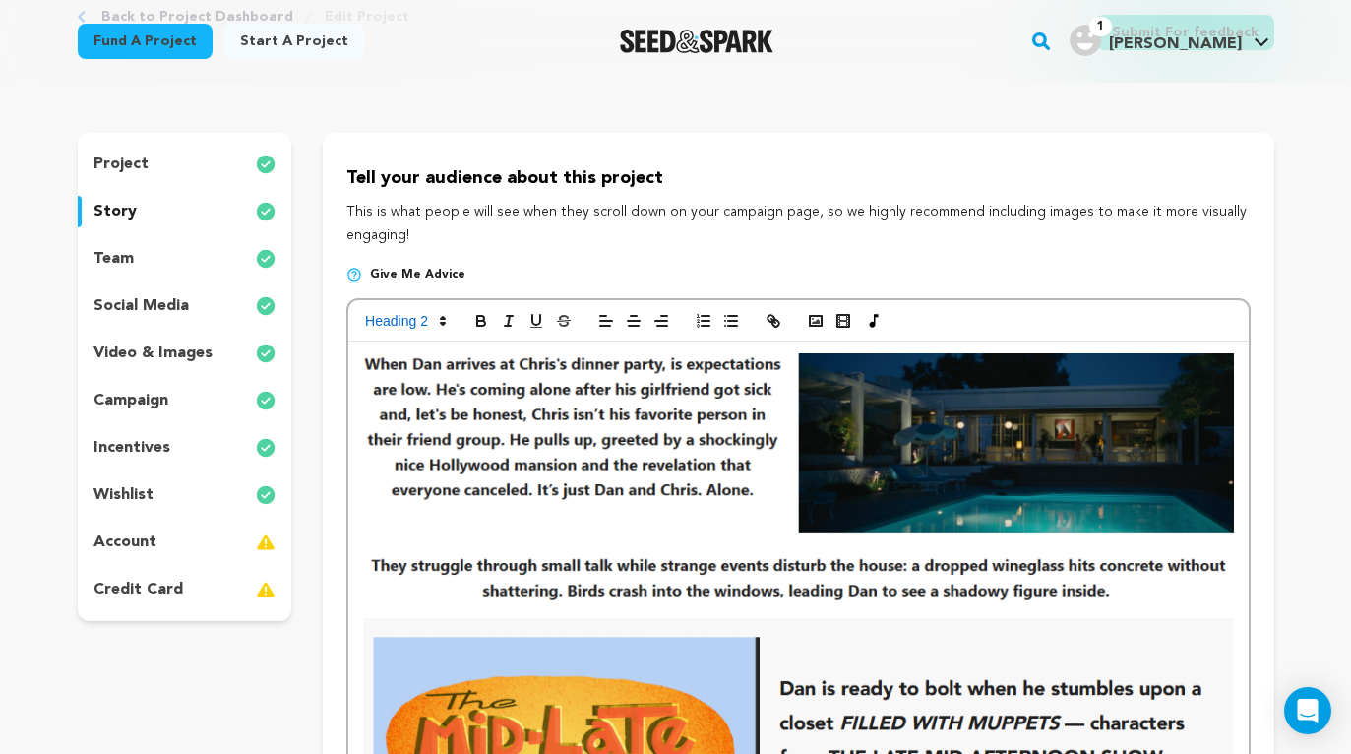
scroll to position [0, 0]
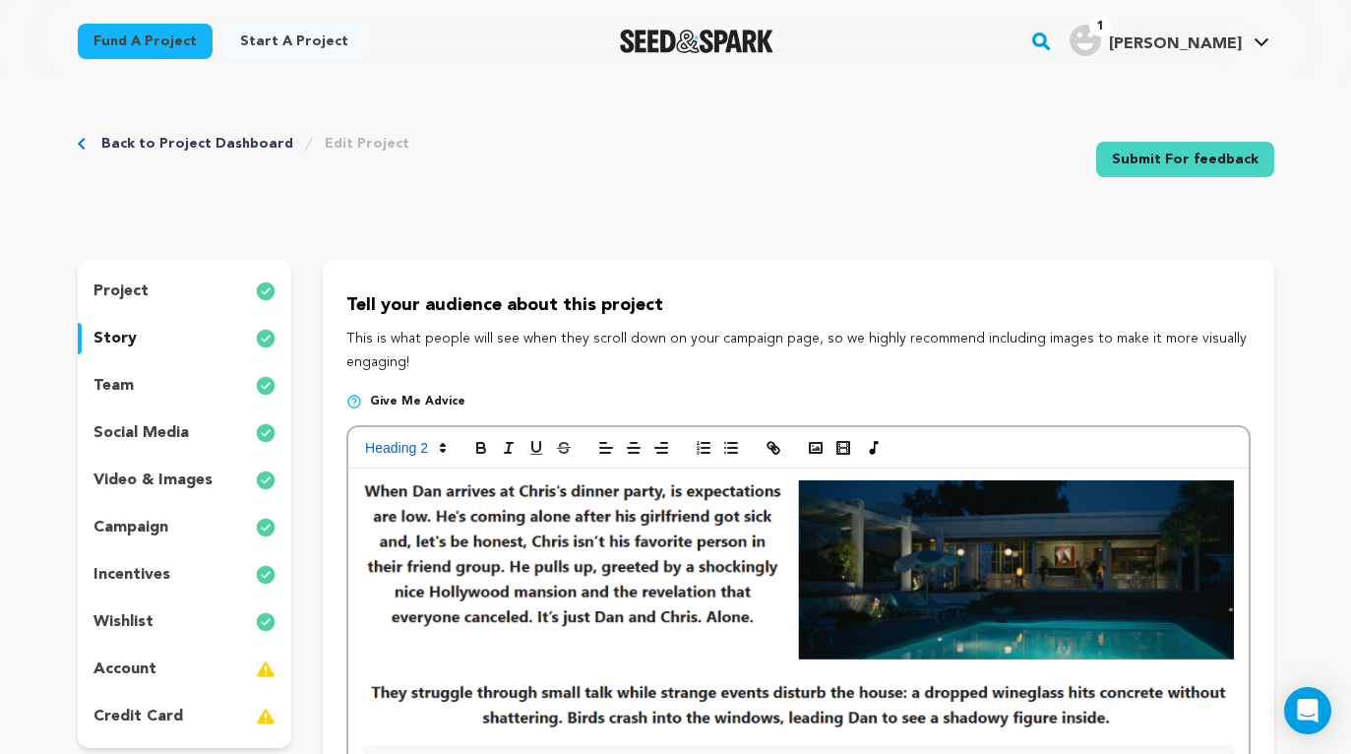
click at [141, 292] on p "project" at bounding box center [120, 291] width 55 height 24
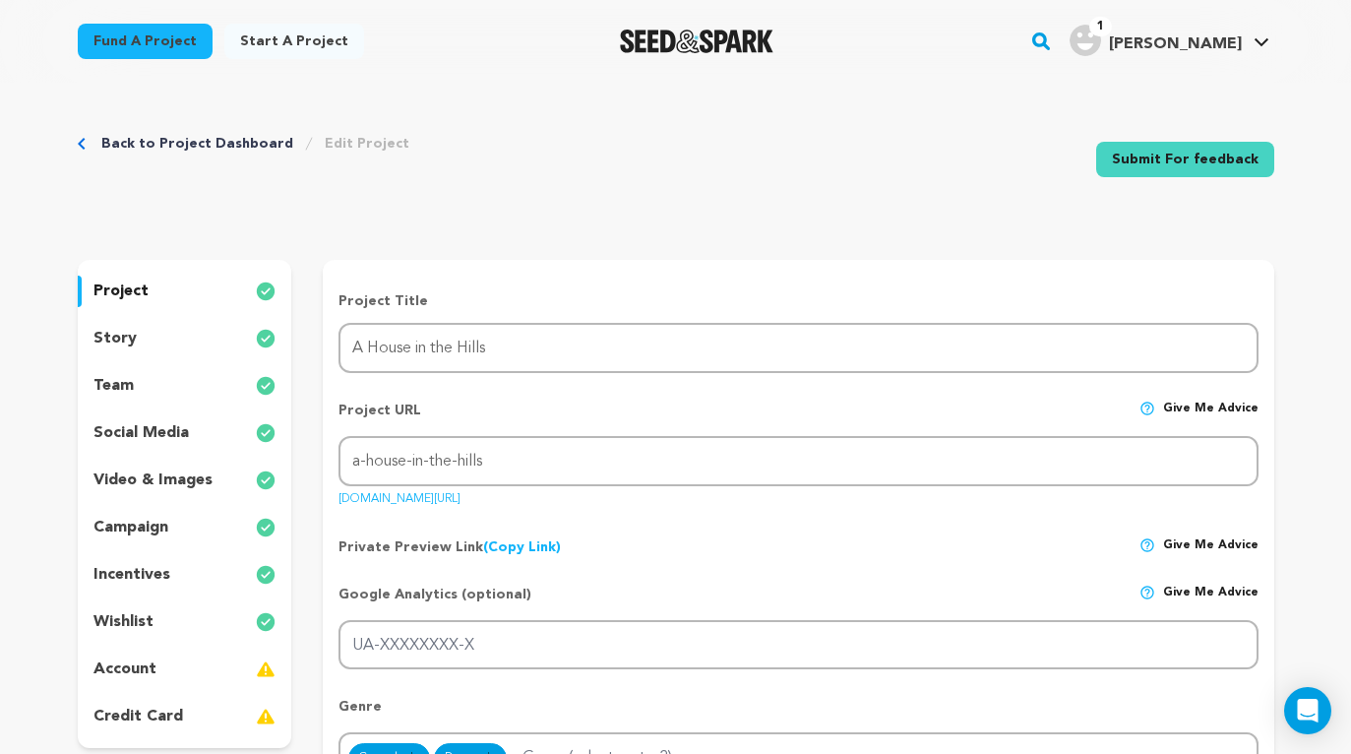
click at [141, 292] on p "project" at bounding box center [120, 291] width 55 height 24
click at [134, 335] on div "story" at bounding box center [185, 338] width 214 height 31
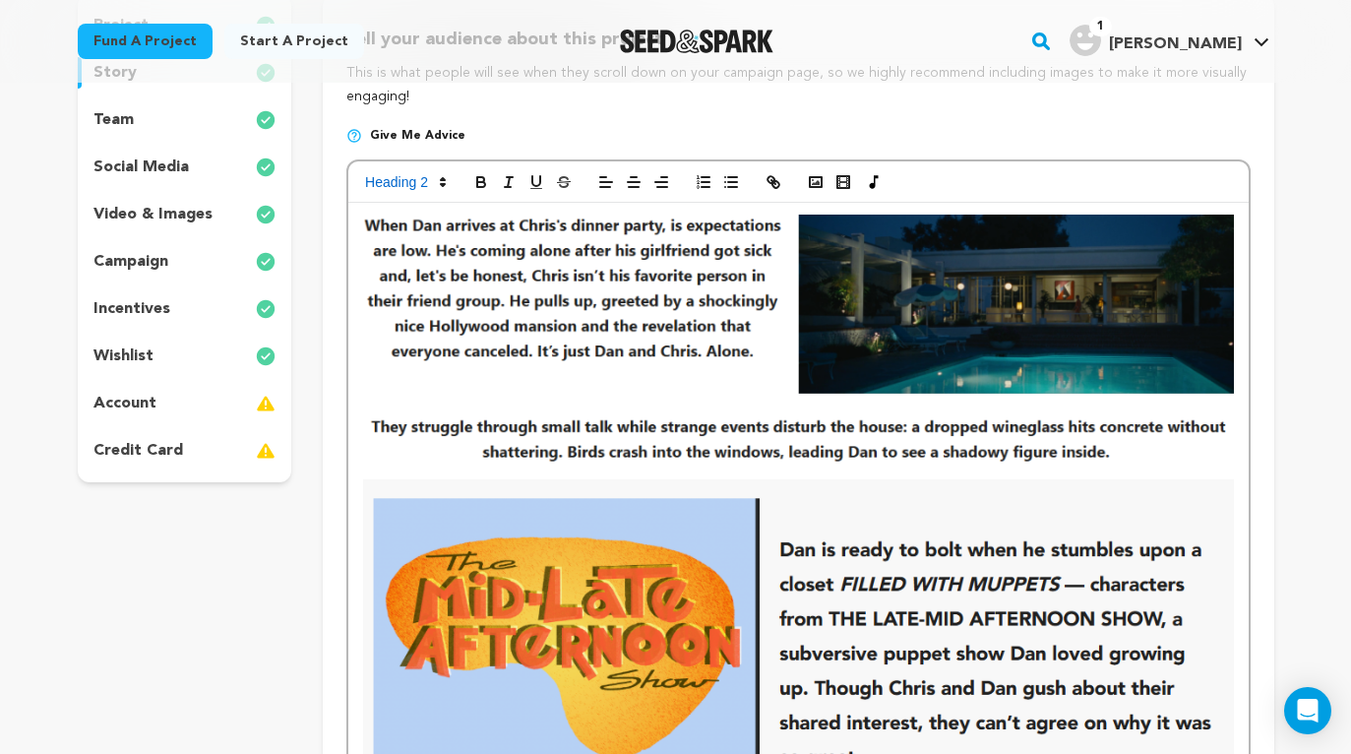
scroll to position [304, 0]
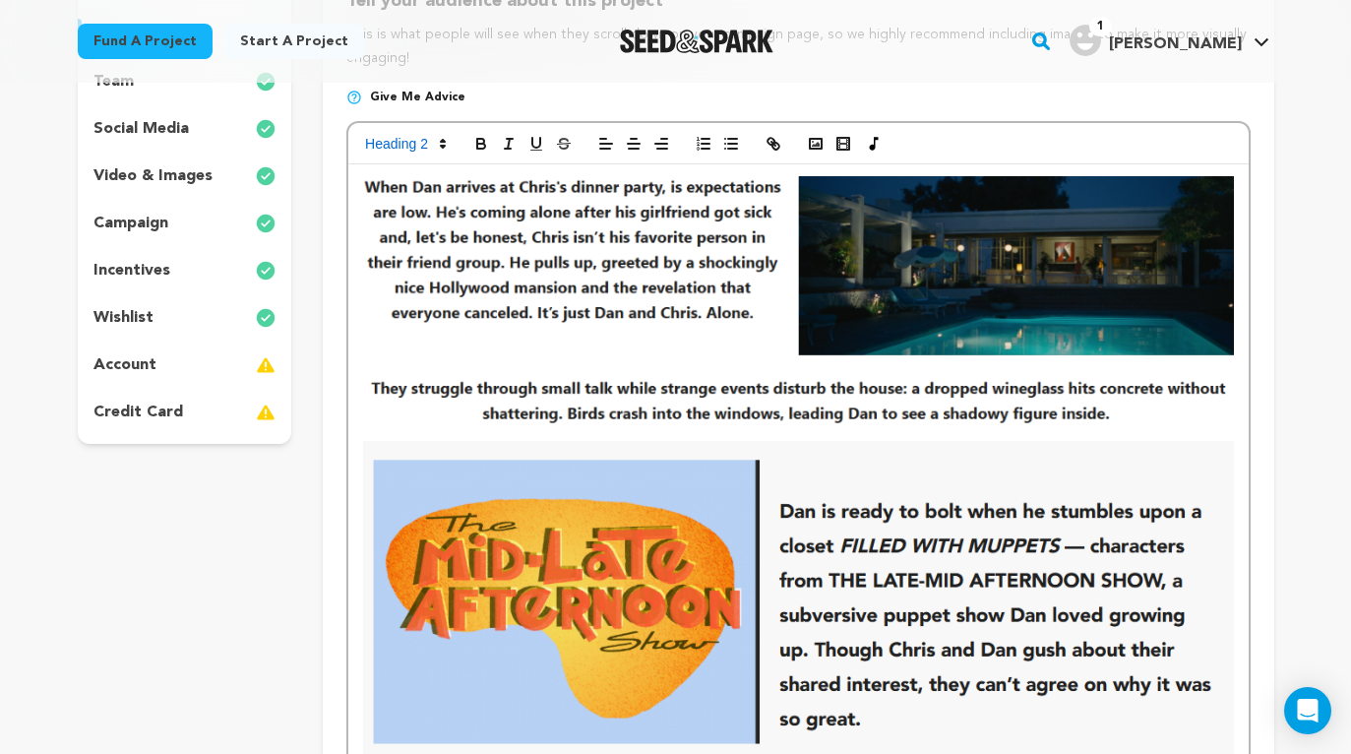
click at [653, 369] on img at bounding box center [798, 302] width 870 height 253
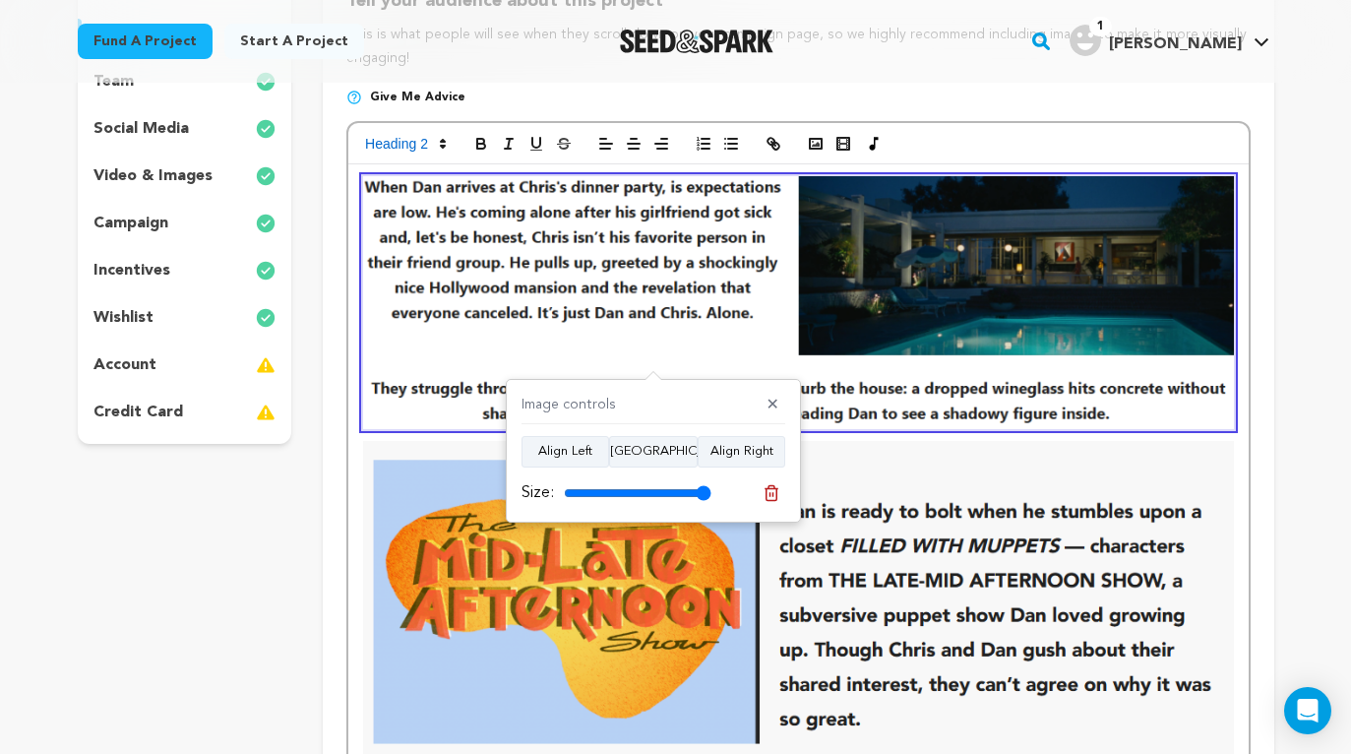
click at [411, 415] on img at bounding box center [798, 302] width 870 height 253
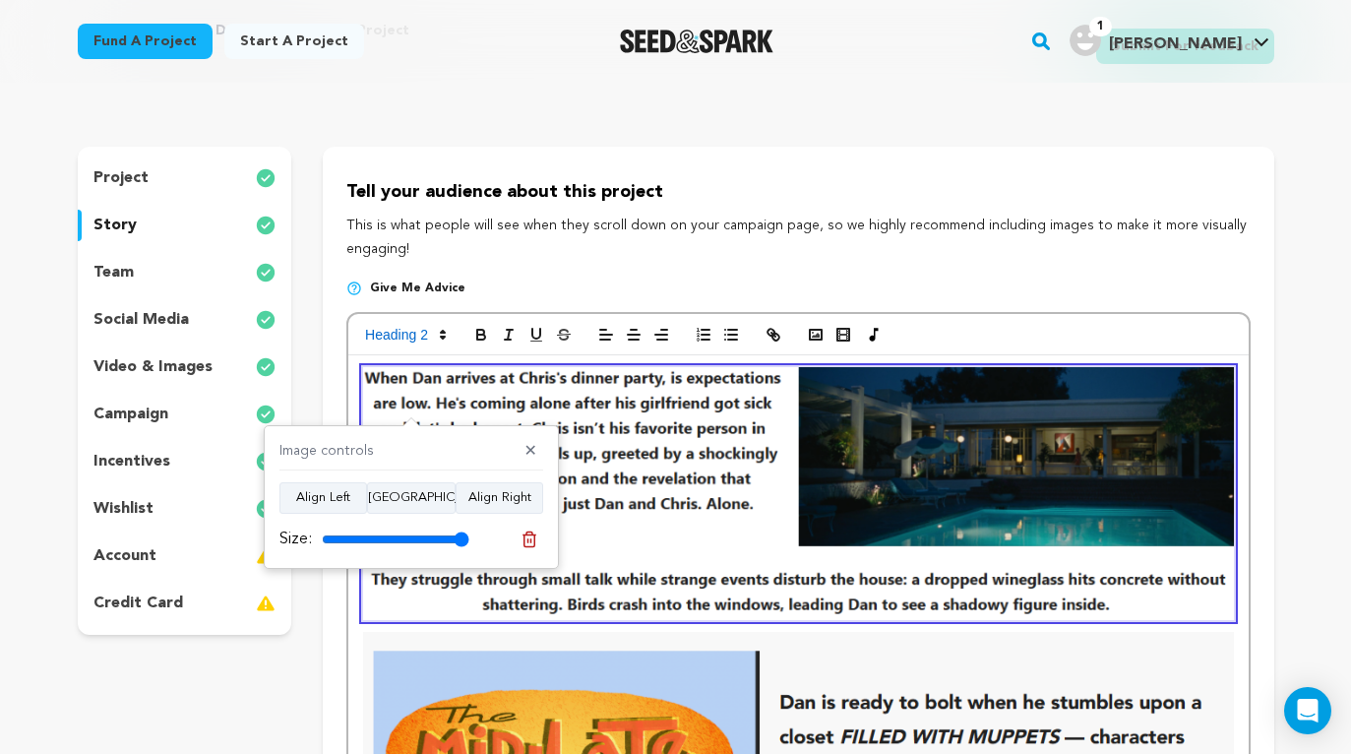
scroll to position [0, 0]
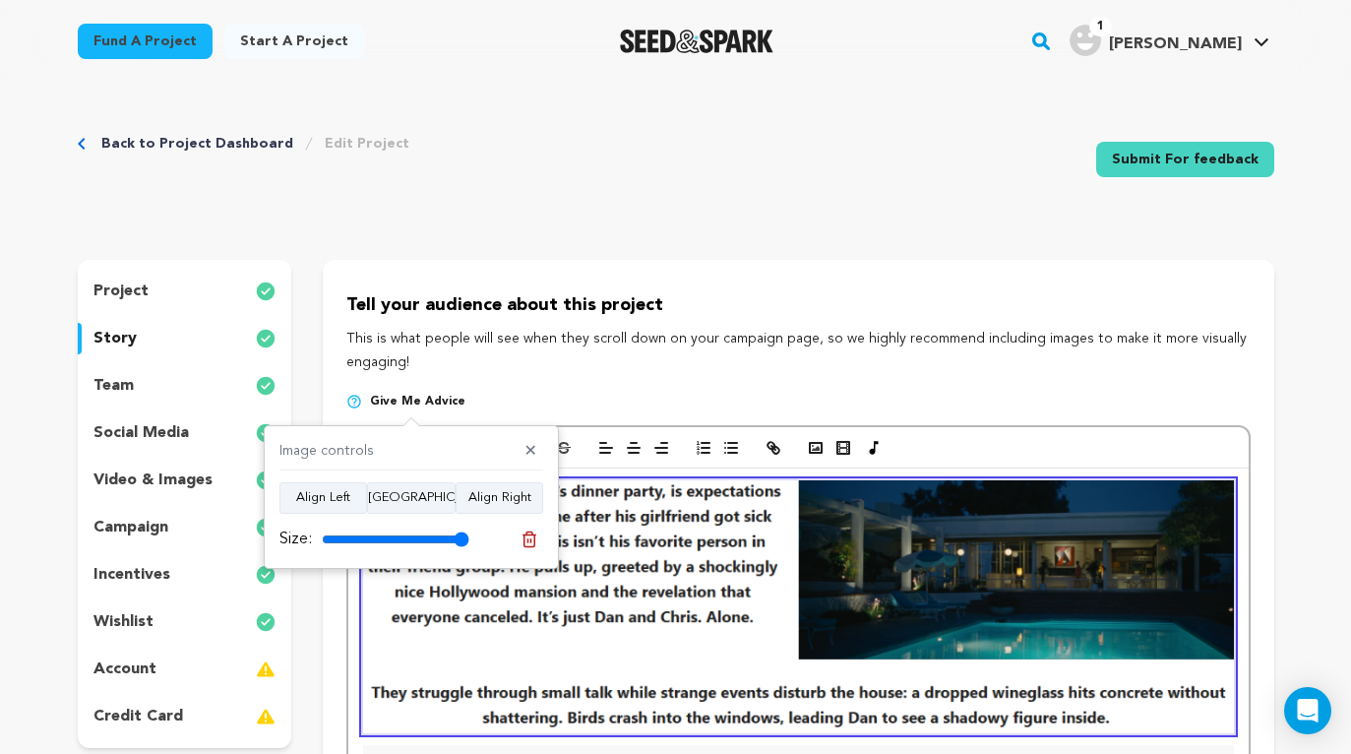
click at [125, 291] on p "project" at bounding box center [120, 291] width 55 height 24
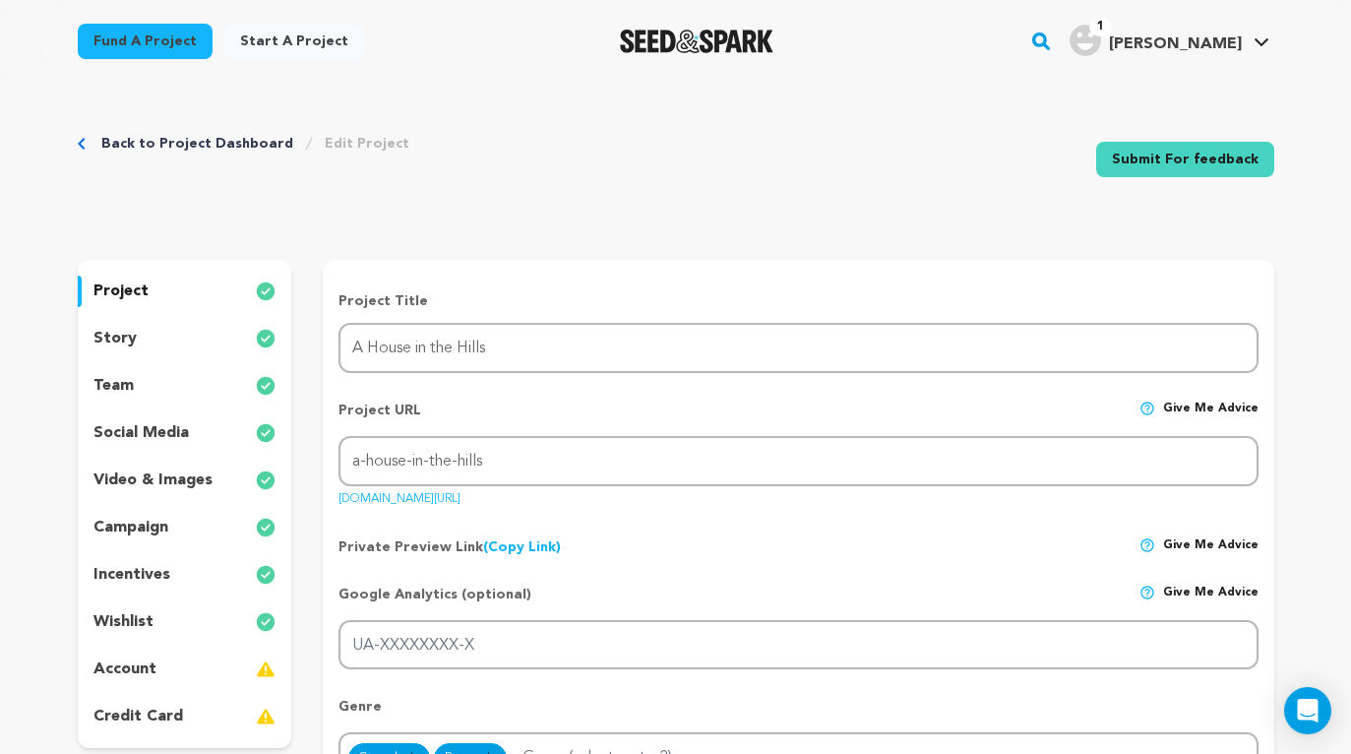
click at [97, 146] on div "Back to Project Dashboard Edit Project" at bounding box center [244, 144] width 332 height 20
click at [143, 141] on link "Back to Project Dashboard" at bounding box center [197, 144] width 192 height 20
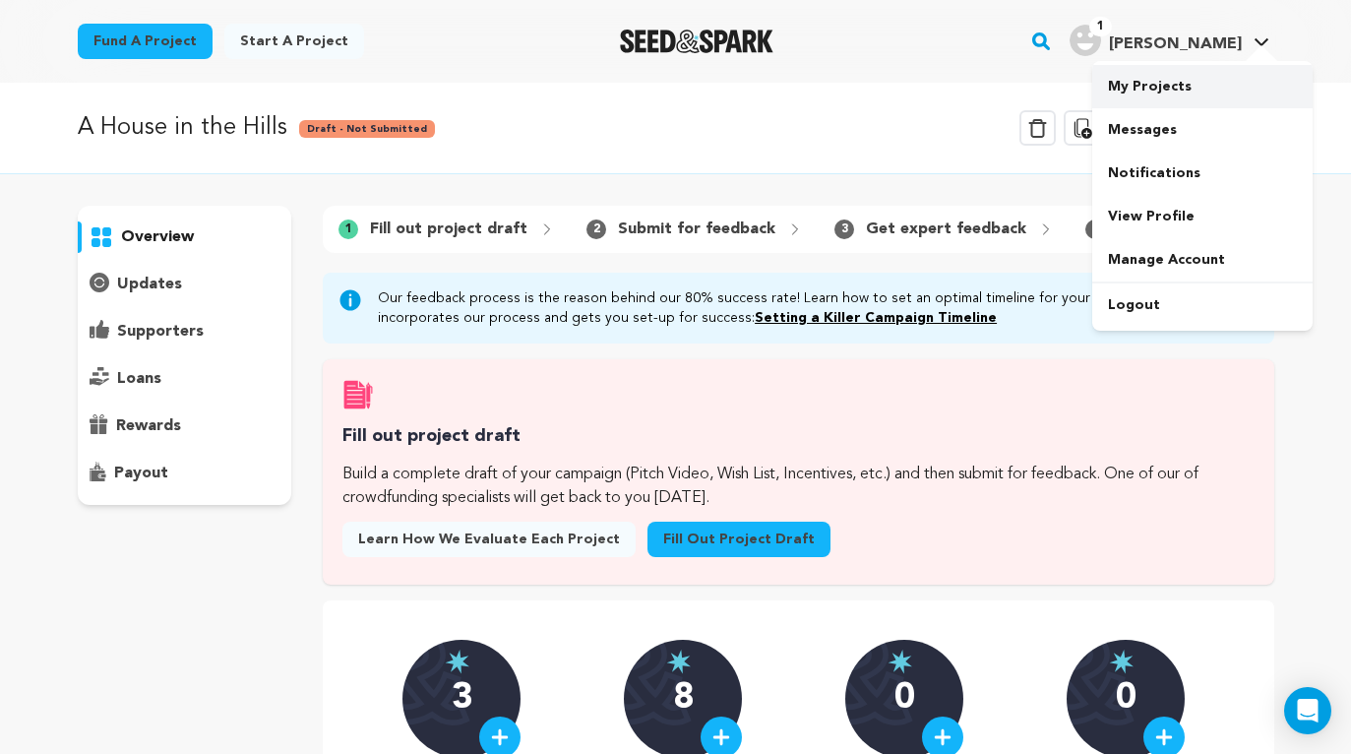
click at [1160, 85] on link "My Projects" at bounding box center [1202, 86] width 220 height 43
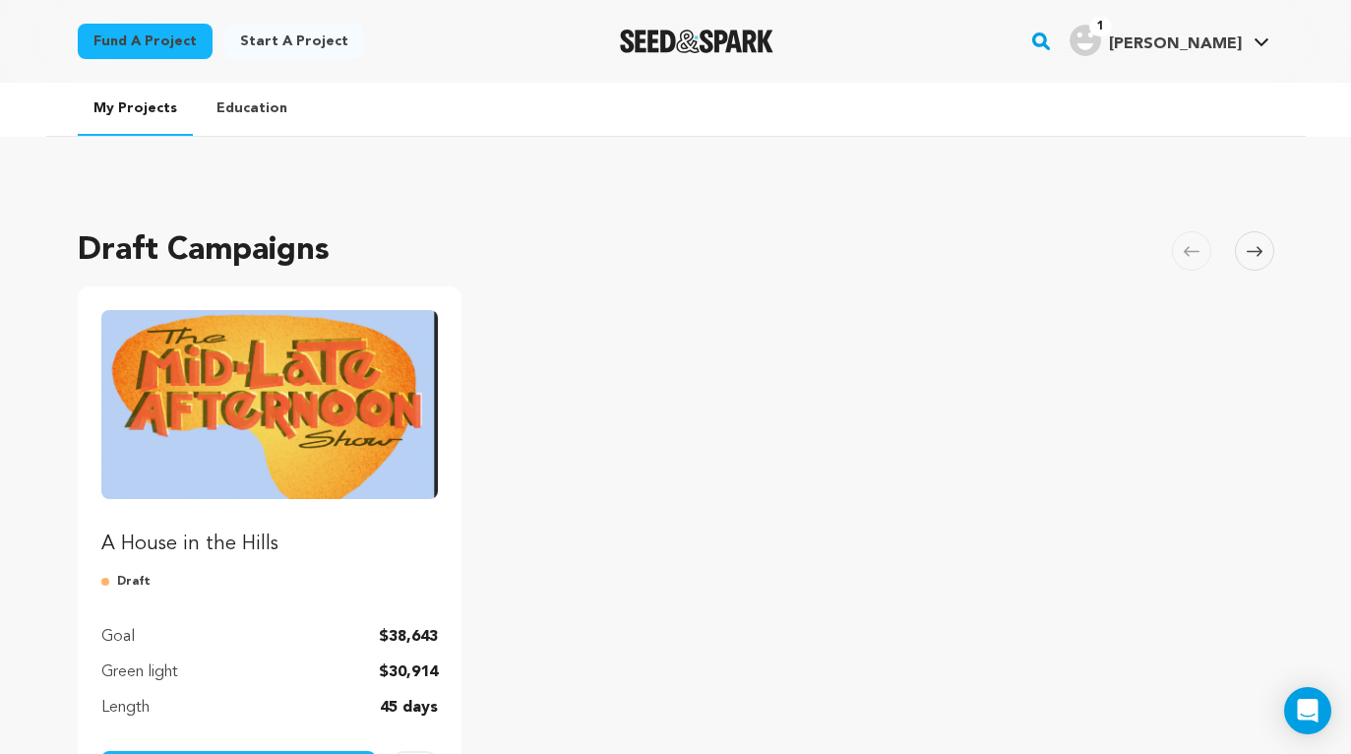
click at [423, 412] on img "Fund A House in the Hills" at bounding box center [269, 404] width 337 height 189
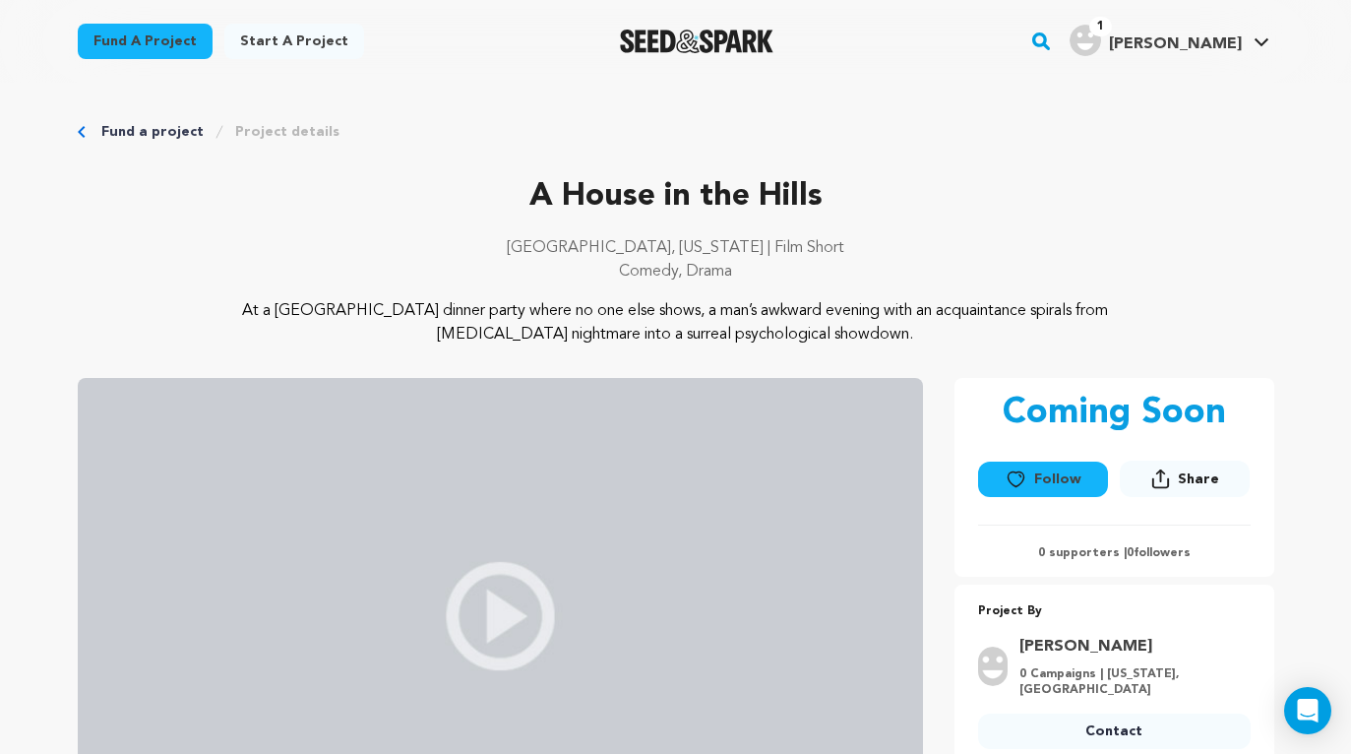
drag, startPoint x: 193, startPoint y: 298, endPoint x: 756, endPoint y: 307, distance: 562.8
click at [756, 307] on div "At a Hollywood Hills dinner party where no one else shows, a man’s awkward even…" at bounding box center [676, 322] width 1196 height 47
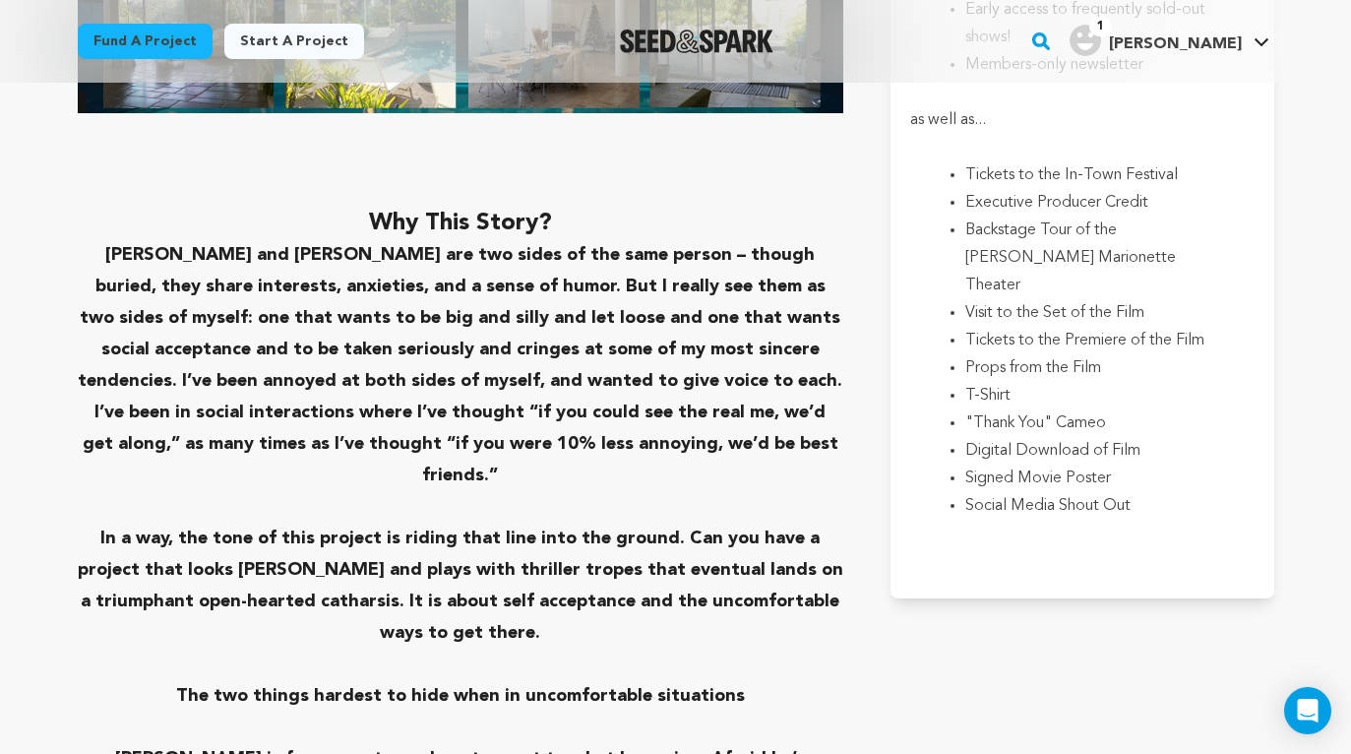
scroll to position [6628, 0]
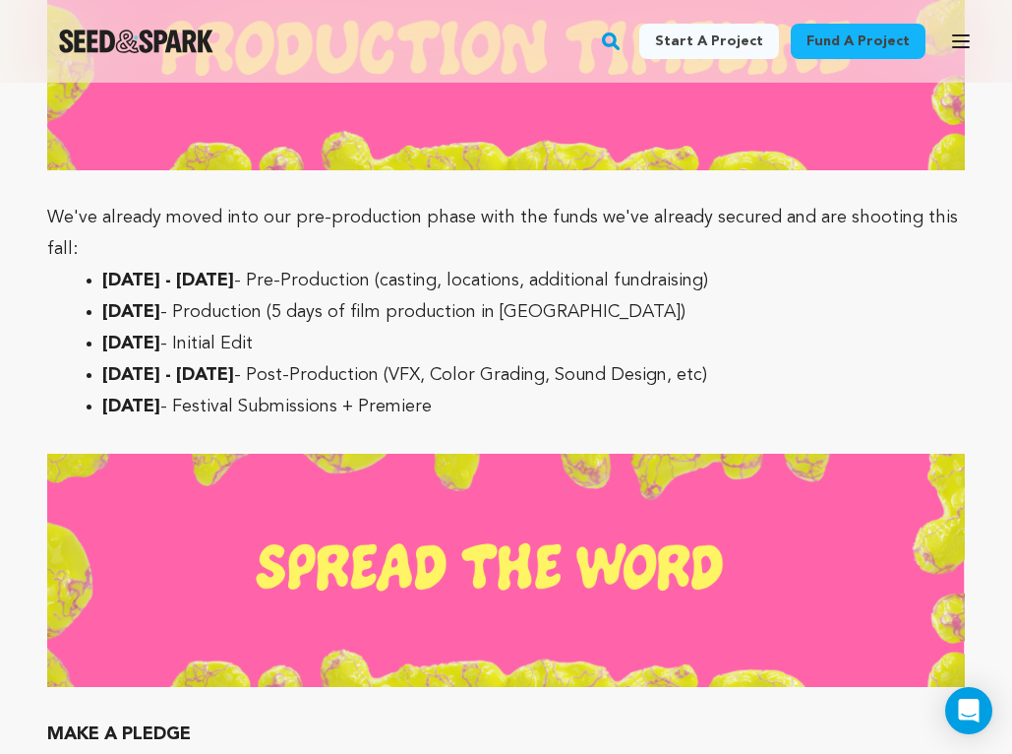
scroll to position [8719, 0]
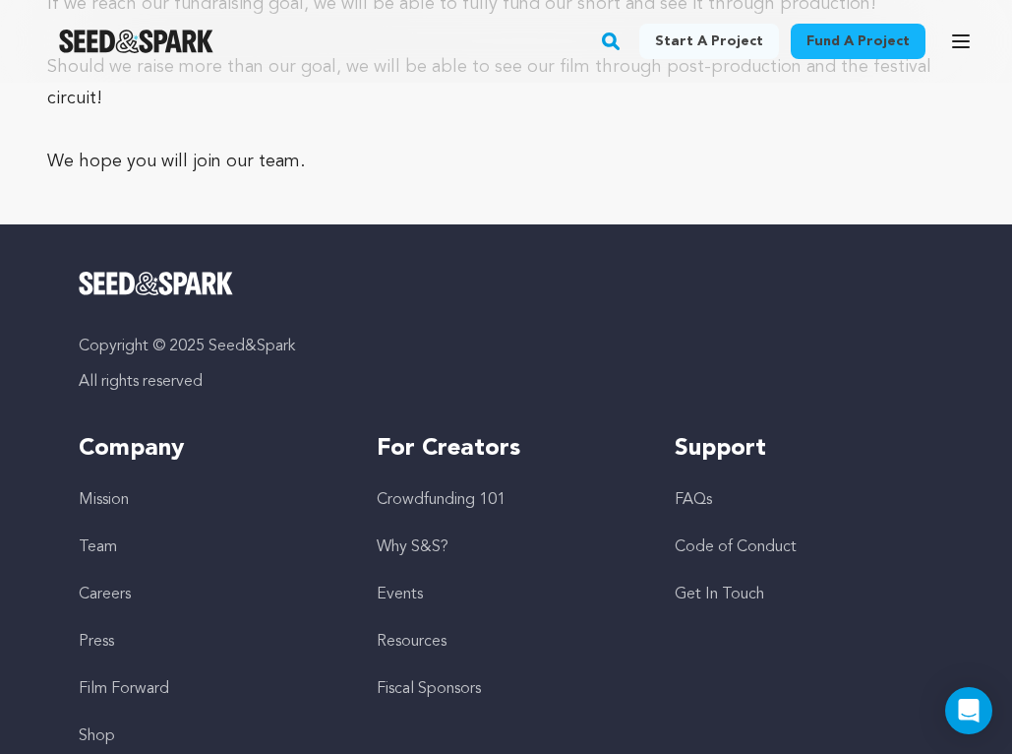
scroll to position [14012, 0]
